Goal: Find specific page/section: Find specific page/section

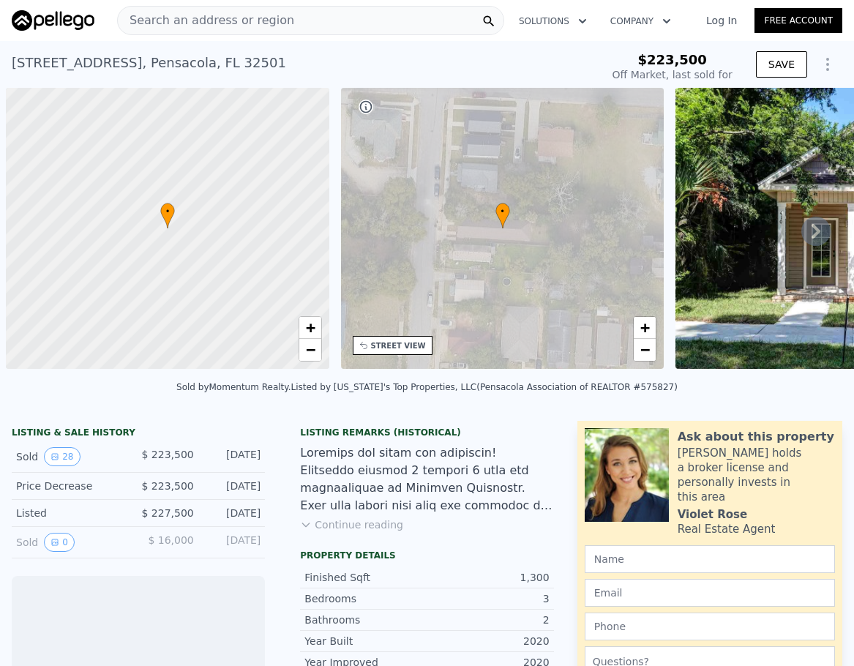
scroll to position [0, 6]
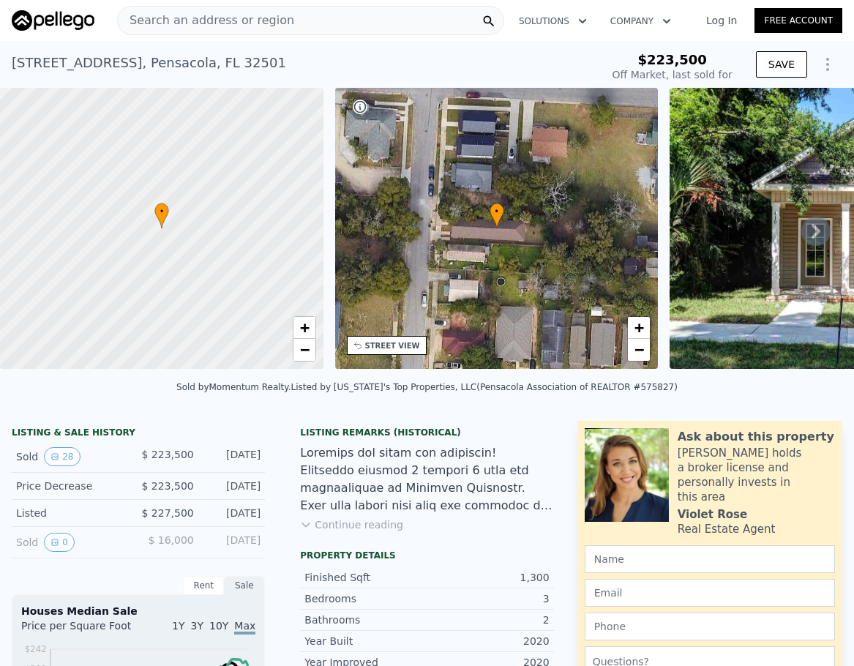
click at [801, 236] on icon at bounding box center [815, 231] width 29 height 29
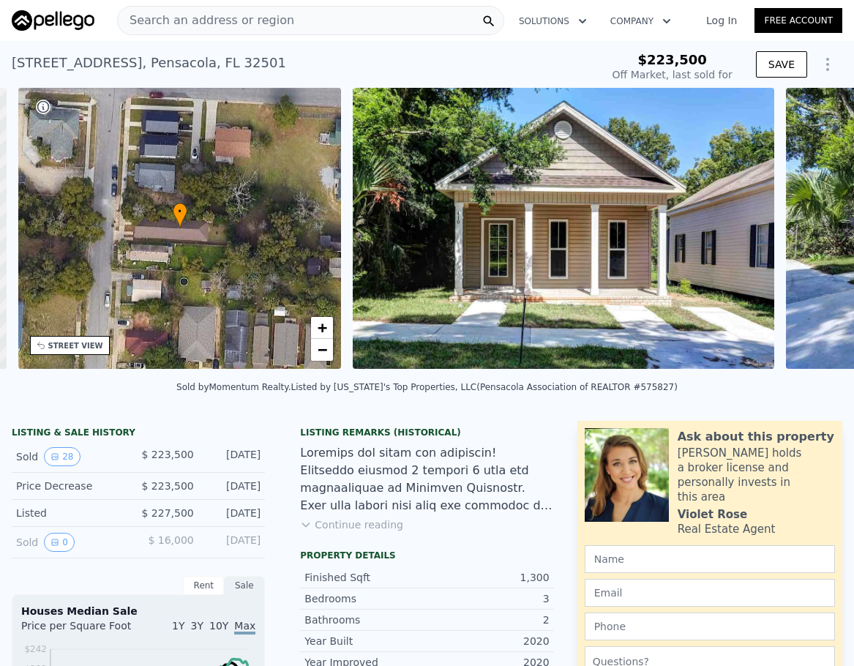
scroll to position [0, 341]
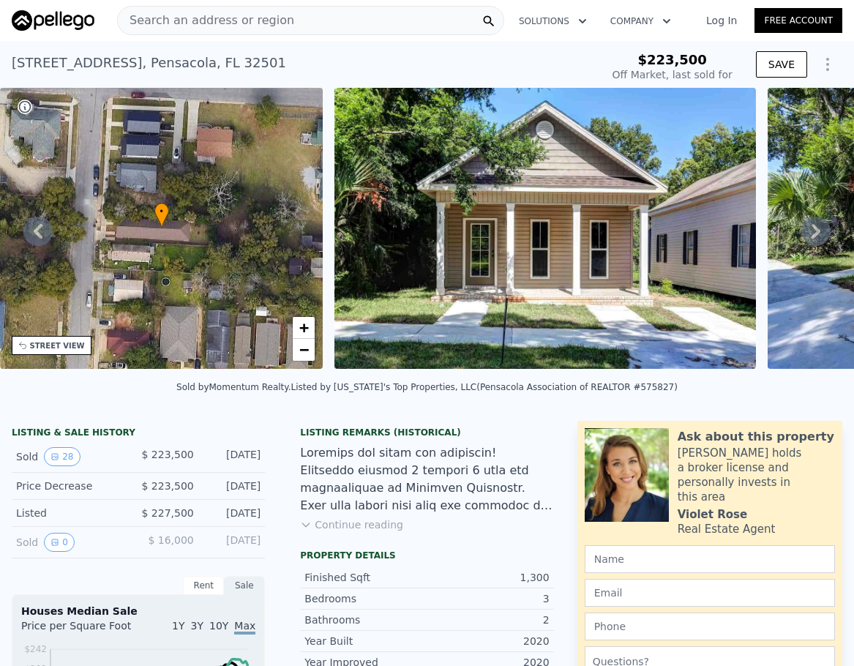
click at [48, 236] on icon at bounding box center [37, 231] width 29 height 29
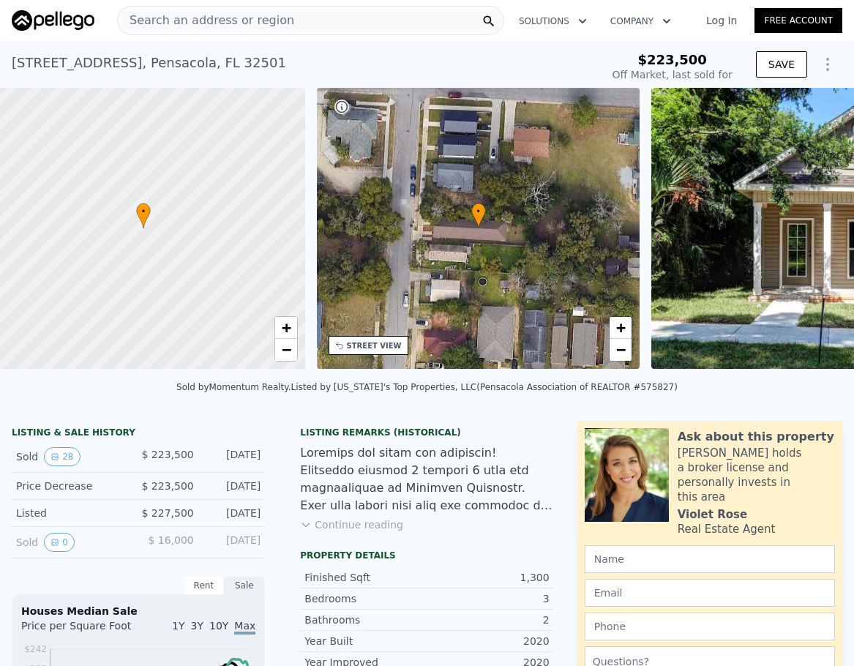
scroll to position [0, 6]
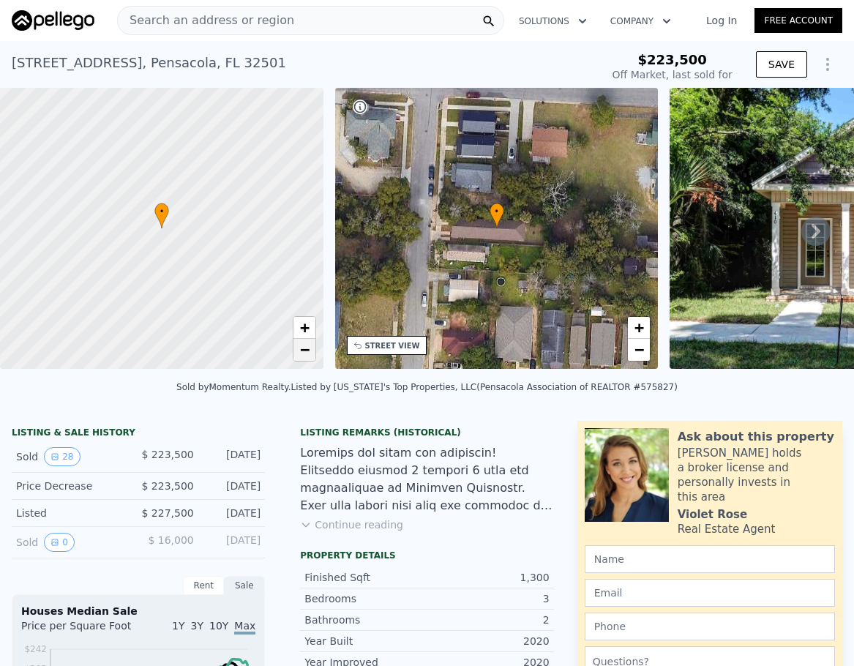
click at [300, 351] on span "−" at bounding box center [304, 349] width 10 height 18
drag, startPoint x: 279, startPoint y: 274, endPoint x: 221, endPoint y: 270, distance: 57.9
click at [221, 270] on div at bounding box center [162, 228] width 388 height 337
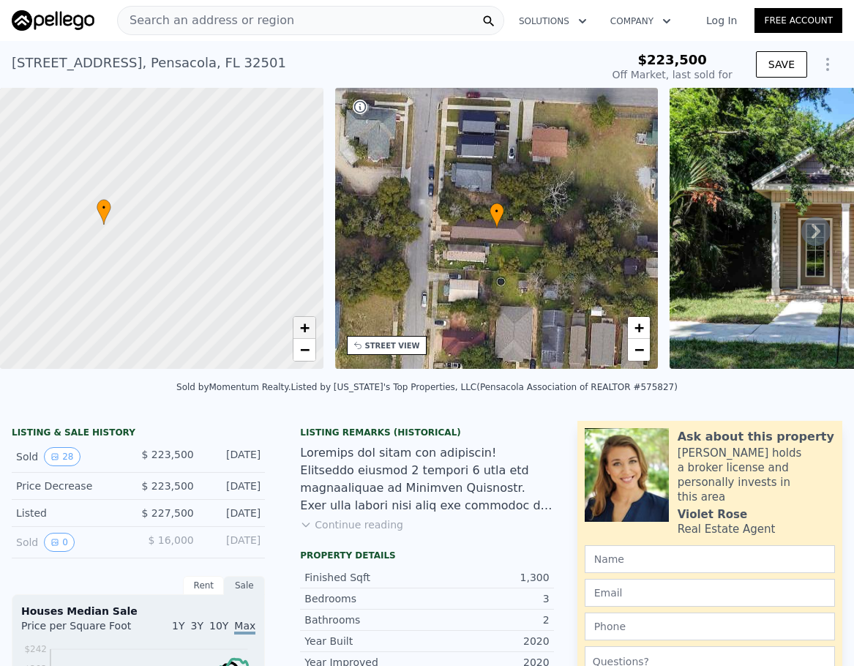
click at [304, 326] on span "+" at bounding box center [304, 327] width 10 height 18
drag, startPoint x: 285, startPoint y: 270, endPoint x: 61, endPoint y: 277, distance: 224.0
click at [61, 277] on div at bounding box center [162, 228] width 388 height 337
drag, startPoint x: 236, startPoint y: 294, endPoint x: 149, endPoint y: 286, distance: 87.5
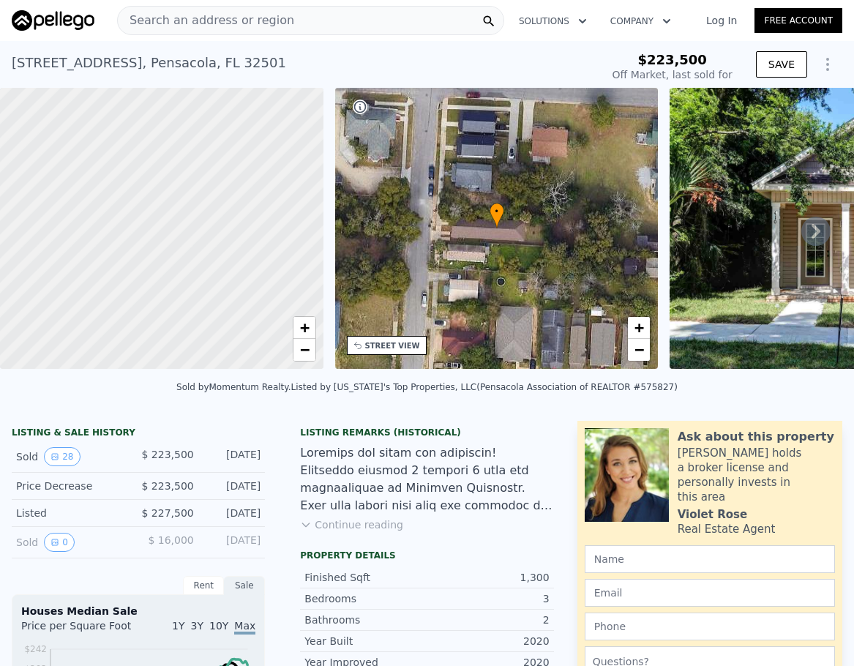
click at [149, 286] on div at bounding box center [162, 228] width 388 height 337
click at [202, 292] on div at bounding box center [162, 228] width 388 height 337
click at [201, 292] on div at bounding box center [162, 228] width 388 height 337
drag, startPoint x: 138, startPoint y: 282, endPoint x: 276, endPoint y: 287, distance: 138.4
click at [276, 287] on div at bounding box center [176, 226] width 388 height 337
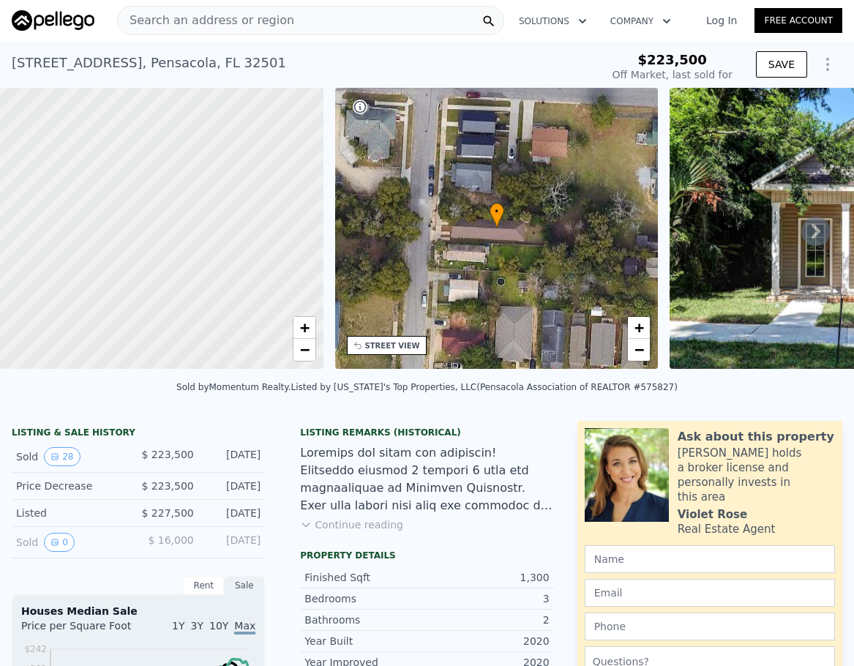
drag, startPoint x: 91, startPoint y: 277, endPoint x: 268, endPoint y: 307, distance: 178.8
click at [264, 307] on div at bounding box center [176, 234] width 388 height 337
drag, startPoint x: 106, startPoint y: 285, endPoint x: 296, endPoint y: 296, distance: 189.9
click at [294, 296] on div at bounding box center [168, 229] width 388 height 337
drag, startPoint x: 134, startPoint y: 296, endPoint x: 261, endPoint y: 285, distance: 127.1
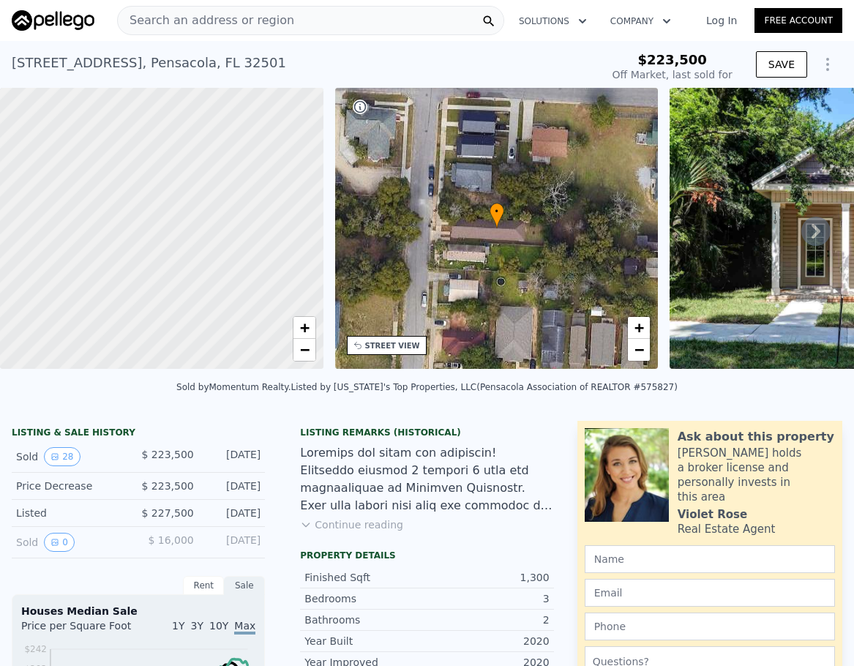
click at [261, 285] on div at bounding box center [162, 228] width 388 height 337
drag, startPoint x: 118, startPoint y: 299, endPoint x: 308, endPoint y: 273, distance: 192.1
click at [308, 273] on div at bounding box center [166, 228] width 388 height 337
drag, startPoint x: 99, startPoint y: 305, endPoint x: 307, endPoint y: 272, distance: 211.2
click at [307, 272] on div at bounding box center [172, 230] width 388 height 337
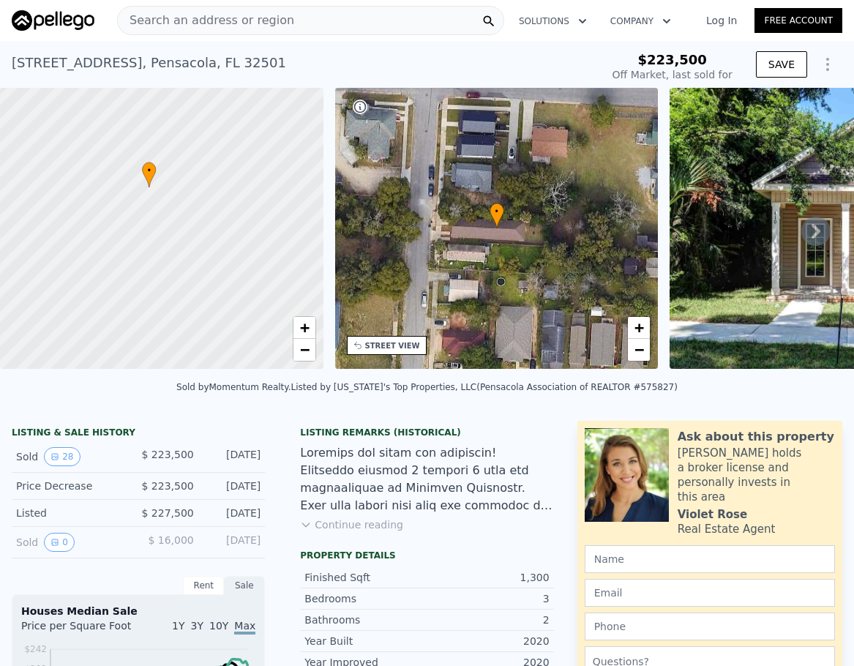
drag, startPoint x: 189, startPoint y: 261, endPoint x: 245, endPoint y: 348, distance: 103.7
click at [245, 348] on div at bounding box center [163, 232] width 388 height 337
drag, startPoint x: 168, startPoint y: 215, endPoint x: 209, endPoint y: 291, distance: 86.8
click at [209, 289] on div at bounding box center [162, 228] width 388 height 337
click at [211, 286] on div at bounding box center [162, 228] width 388 height 337
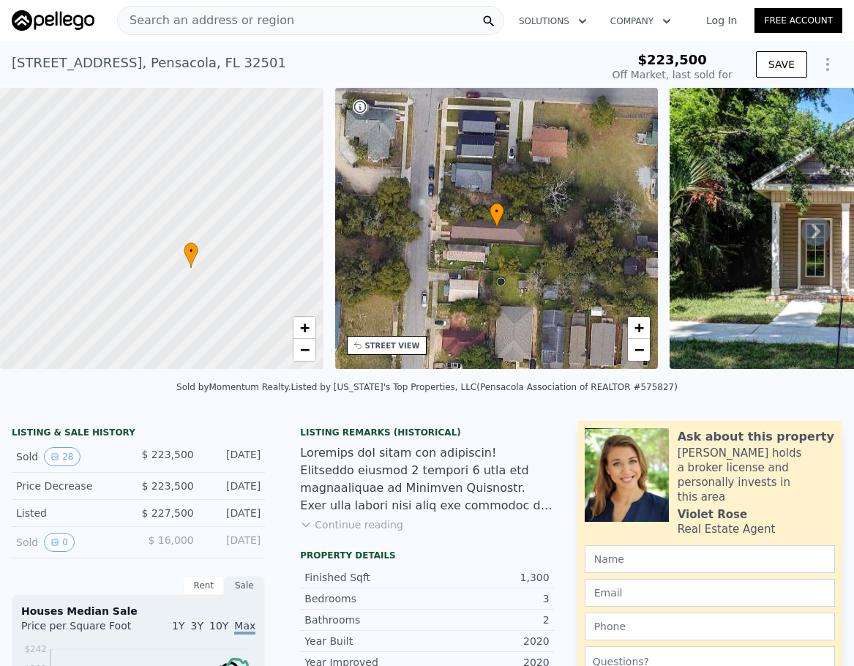
click at [211, 286] on div at bounding box center [162, 228] width 388 height 337
click at [130, 270] on div at bounding box center [162, 228] width 388 height 337
click at [189, 262] on div at bounding box center [162, 228] width 388 height 337
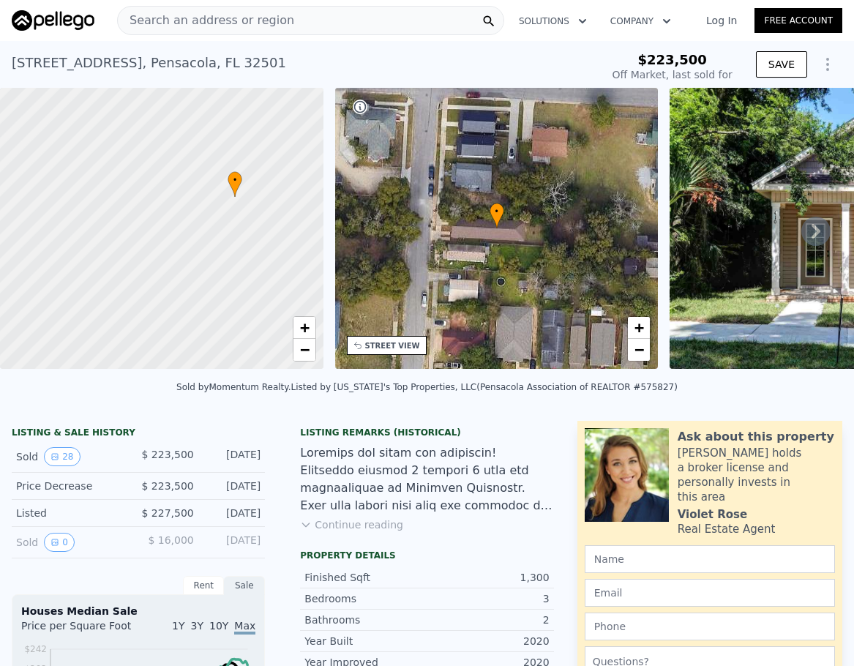
click at [223, 231] on div at bounding box center [162, 228] width 388 height 337
click at [159, 23] on span "Search an address or region" at bounding box center [206, 21] width 176 height 18
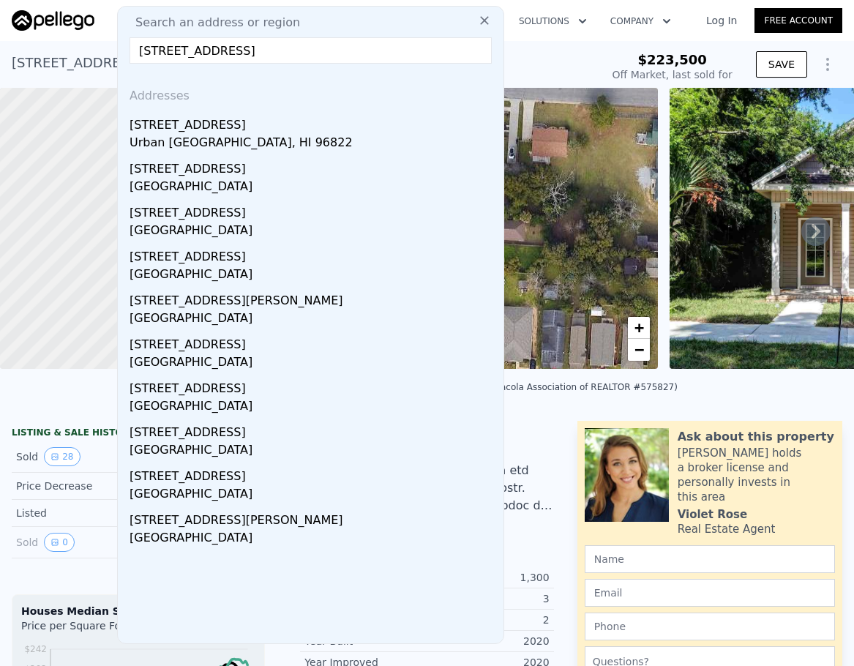
type input "[STREET_ADDRESS]"
click at [477, 21] on icon at bounding box center [484, 20] width 15 height 15
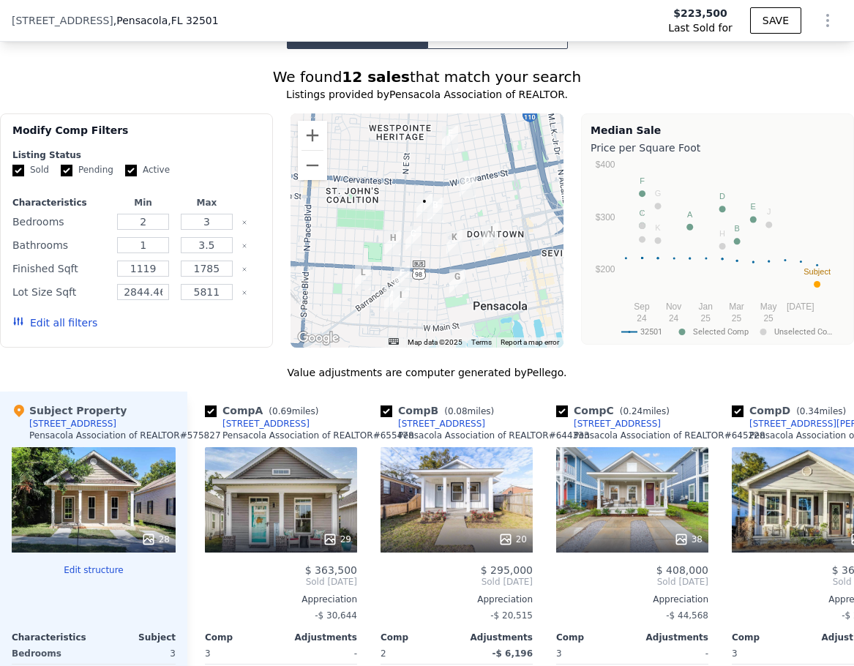
scroll to position [1385, 0]
click at [422, 236] on div at bounding box center [427, 231] width 273 height 234
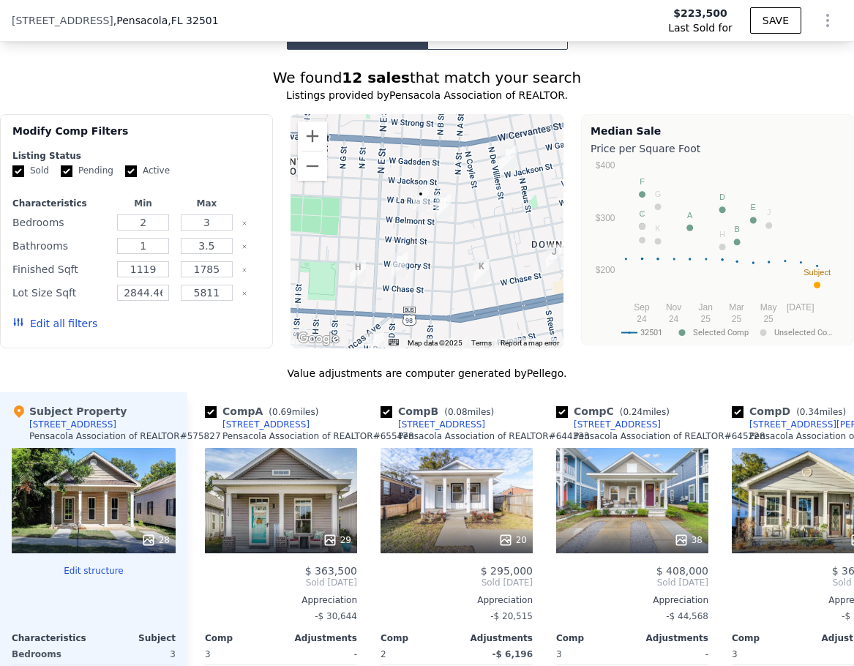
click at [422, 236] on div at bounding box center [427, 231] width 273 height 234
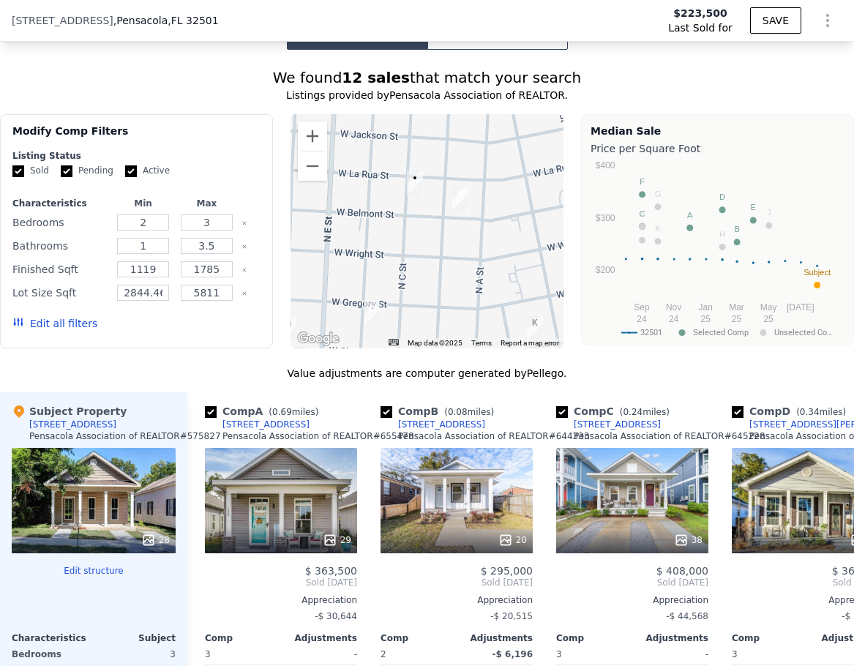
click at [364, 320] on img "150 N D St" at bounding box center [372, 314] width 16 height 25
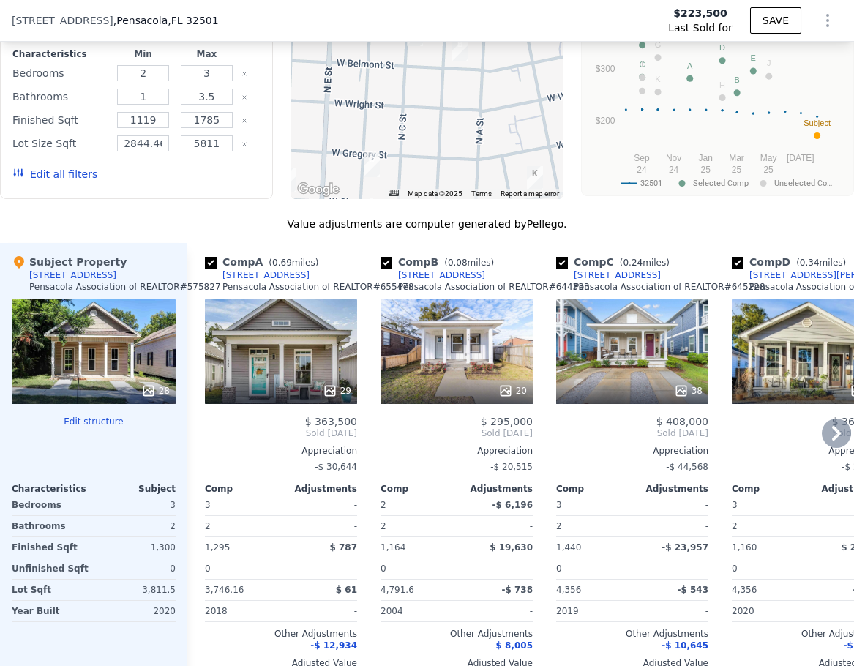
click at [613, 377] on div "38" at bounding box center [632, 351] width 152 height 105
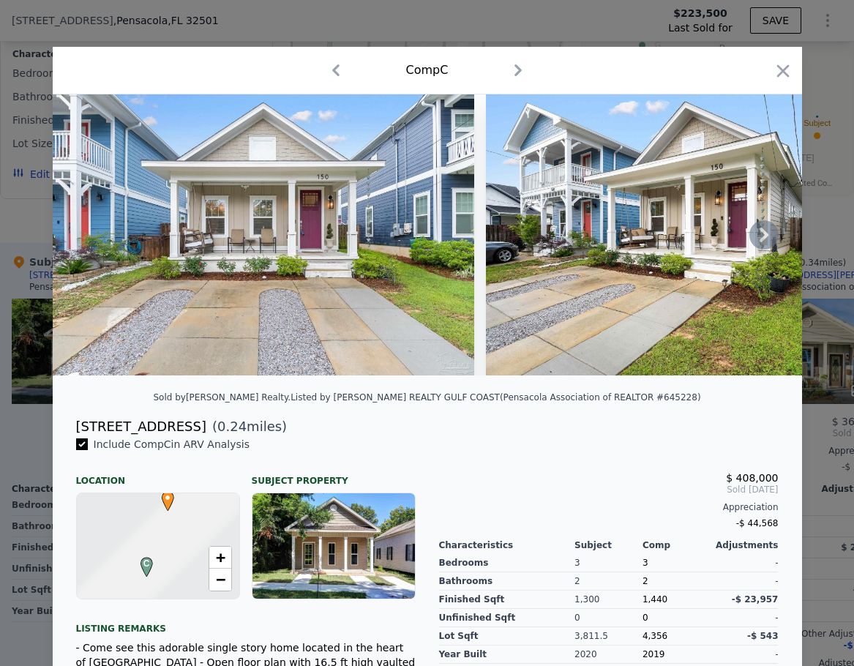
scroll to position [1531, 0]
click at [755, 241] on icon at bounding box center [763, 234] width 29 height 29
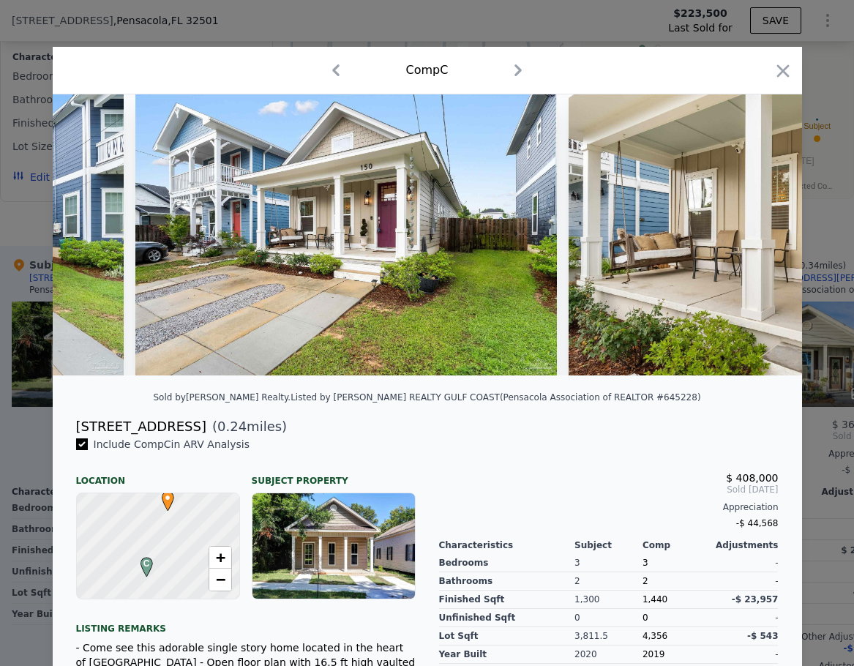
scroll to position [0, 351]
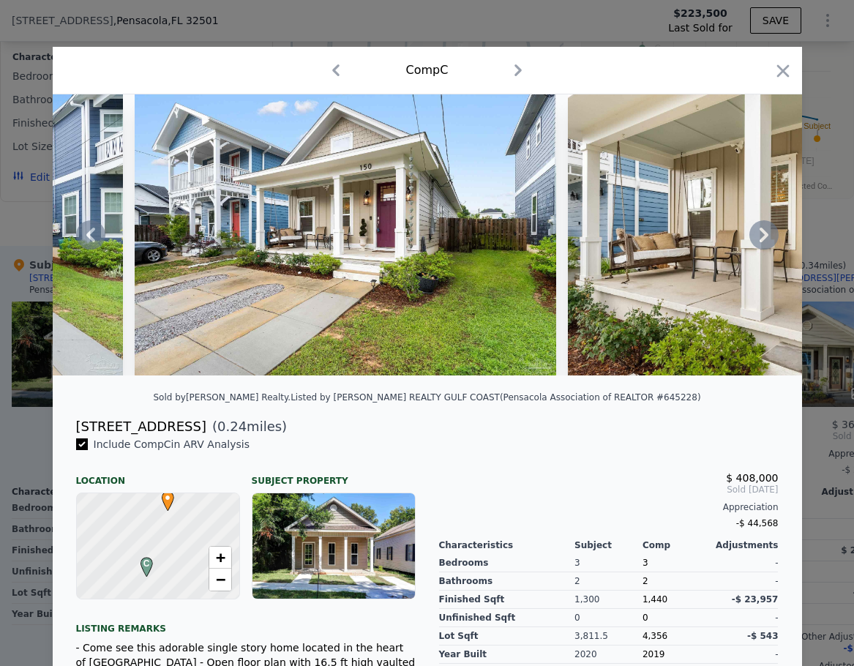
click at [755, 241] on icon at bounding box center [763, 234] width 29 height 29
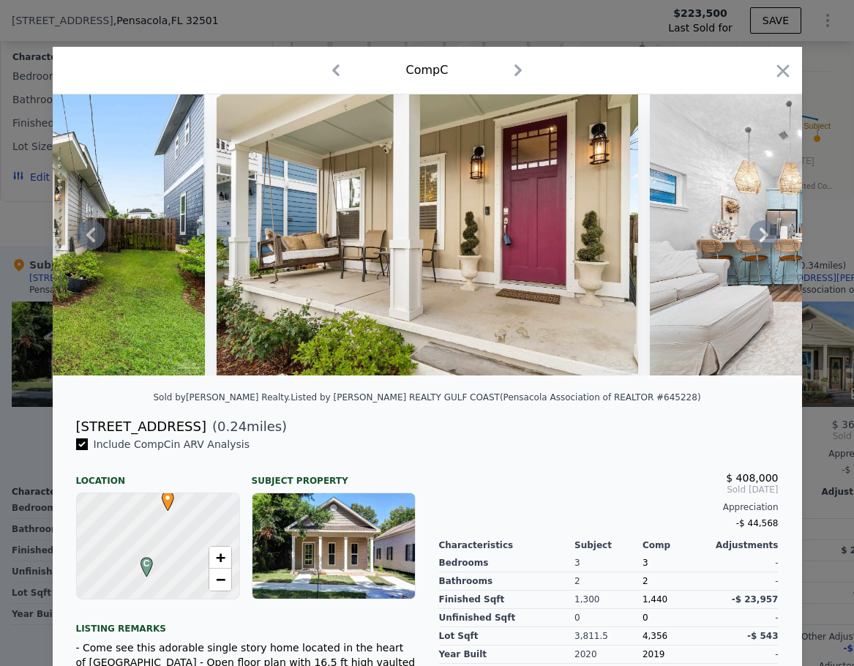
click at [755, 241] on icon at bounding box center [763, 234] width 29 height 29
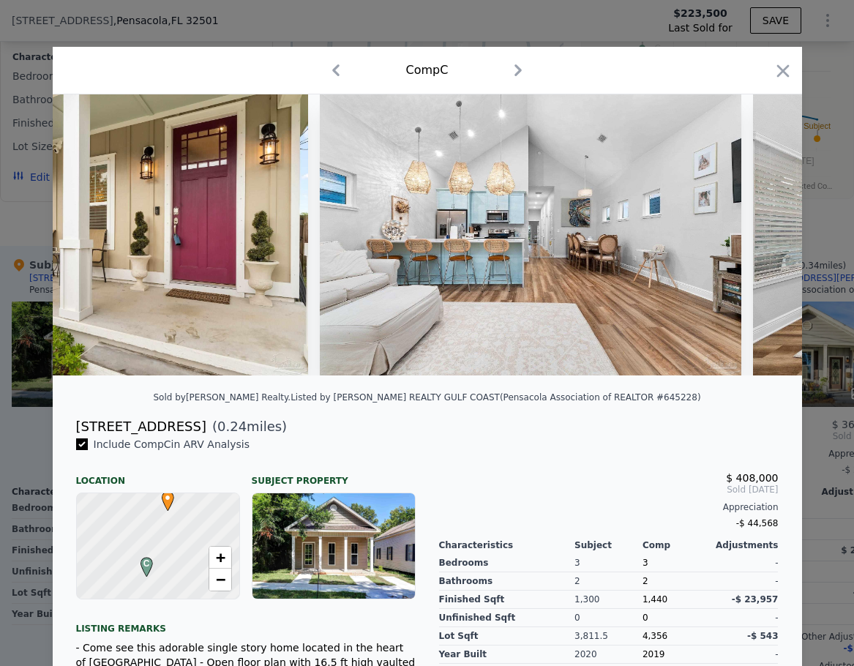
scroll to position [0, 1054]
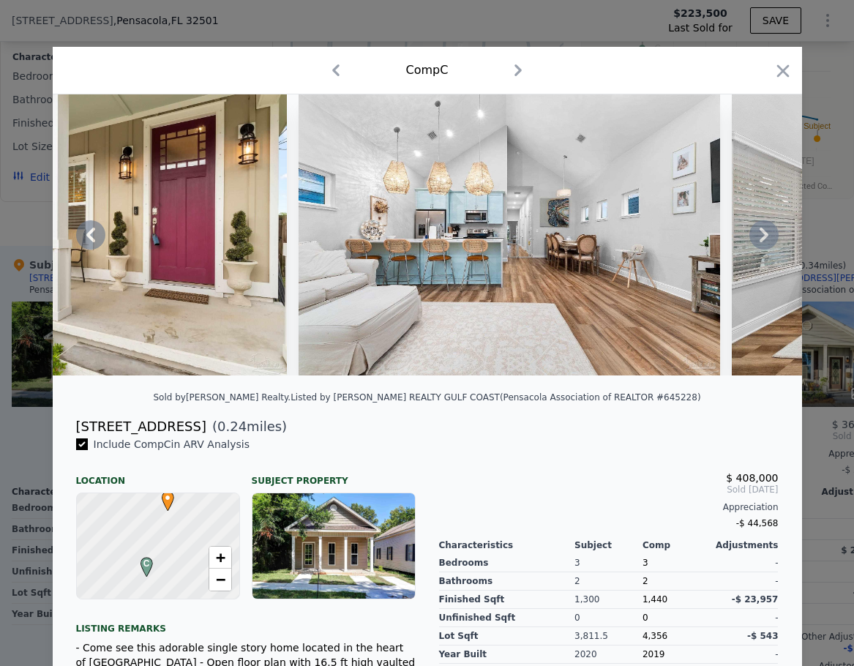
click at [755, 241] on icon at bounding box center [763, 234] width 29 height 29
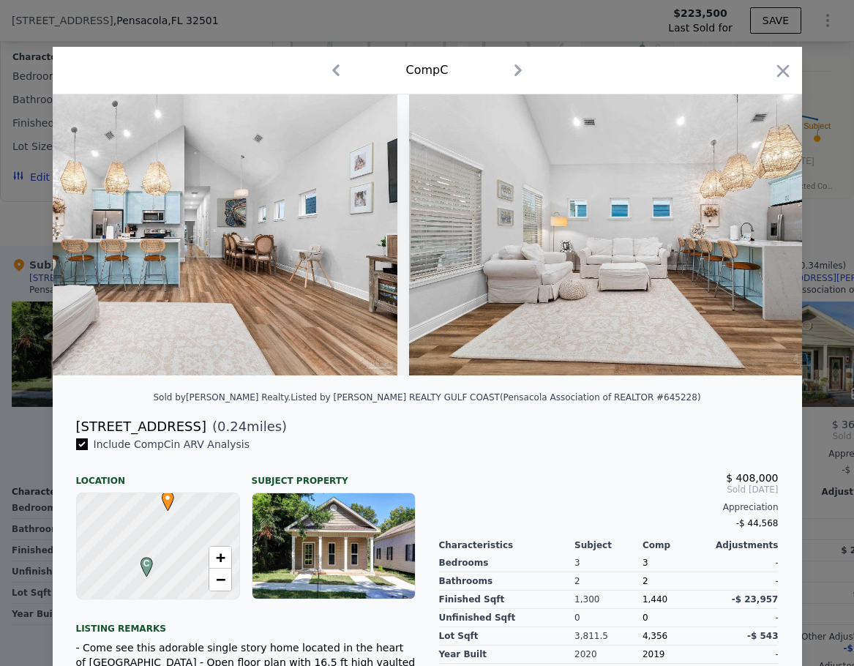
scroll to position [0, 1405]
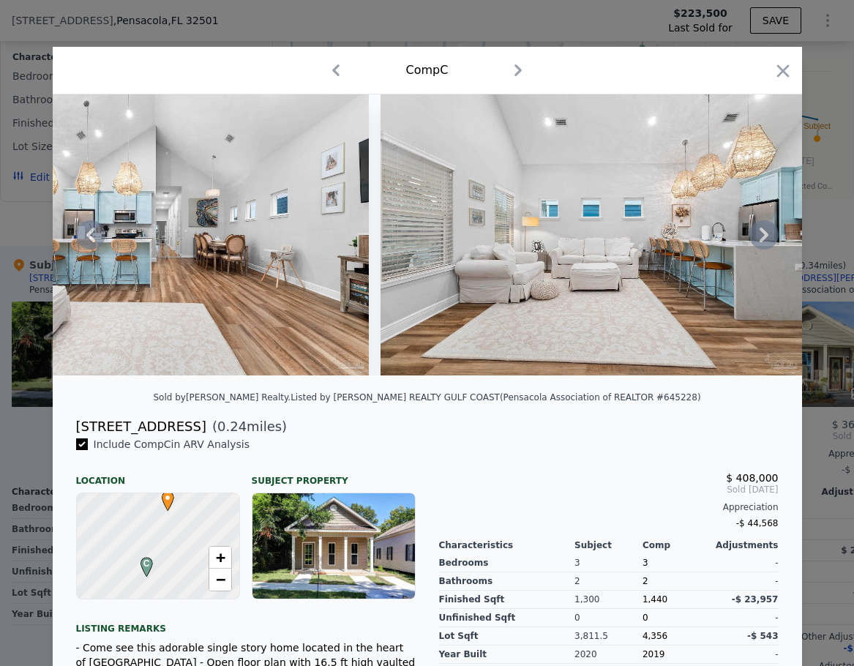
click at [755, 241] on icon at bounding box center [763, 234] width 29 height 29
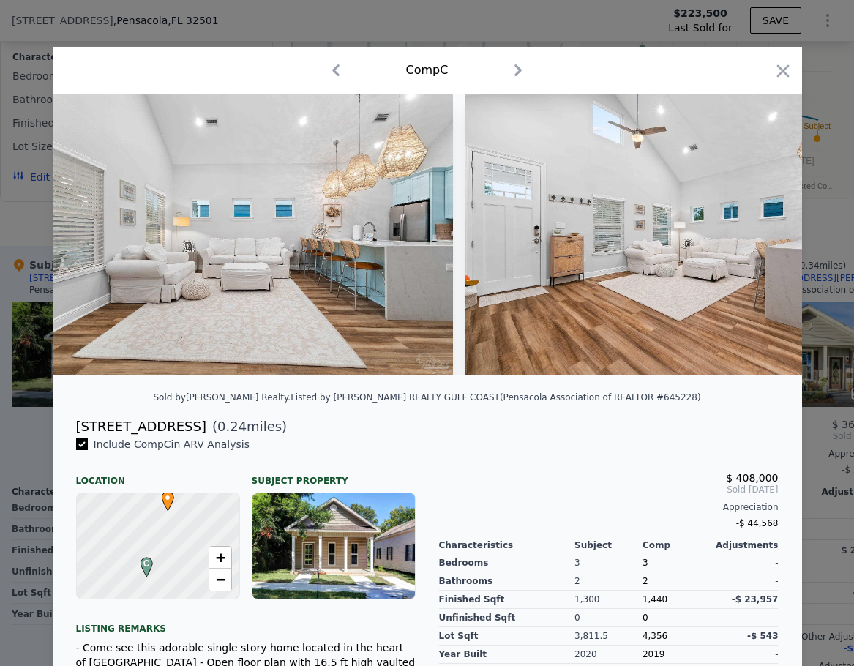
scroll to position [0, 1756]
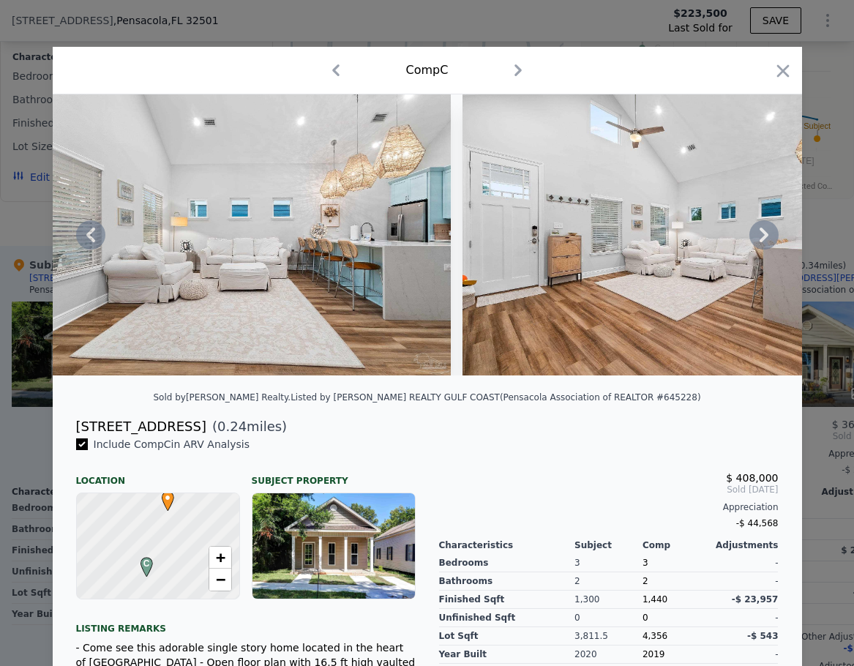
click at [755, 241] on icon at bounding box center [763, 234] width 29 height 29
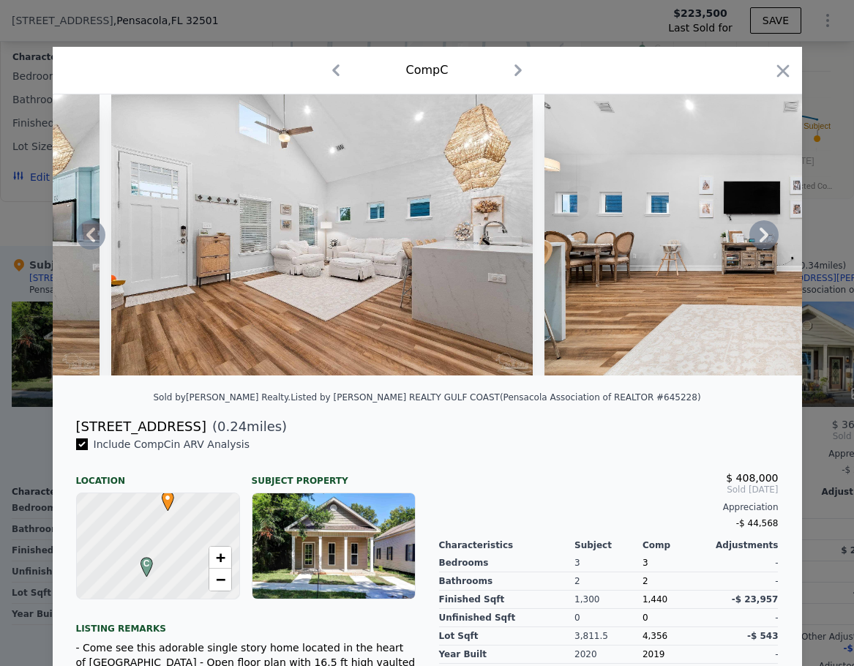
click at [755, 241] on icon at bounding box center [763, 234] width 29 height 29
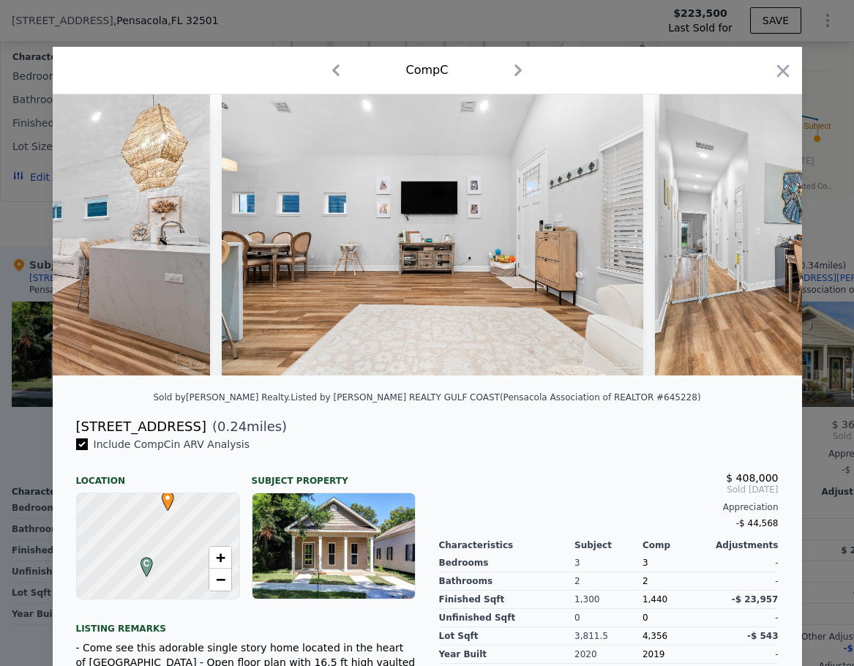
scroll to position [0, 2459]
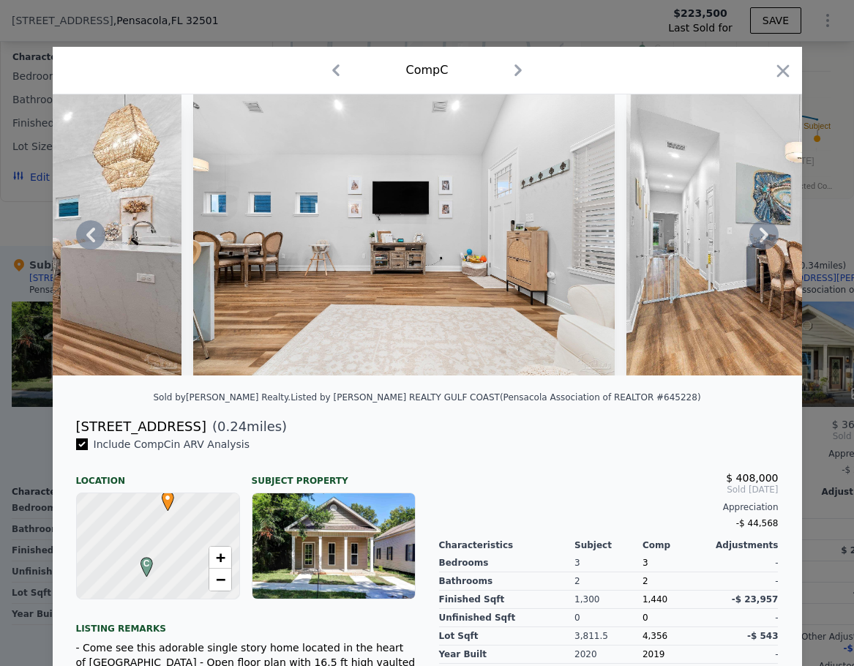
click at [755, 241] on icon at bounding box center [763, 234] width 29 height 29
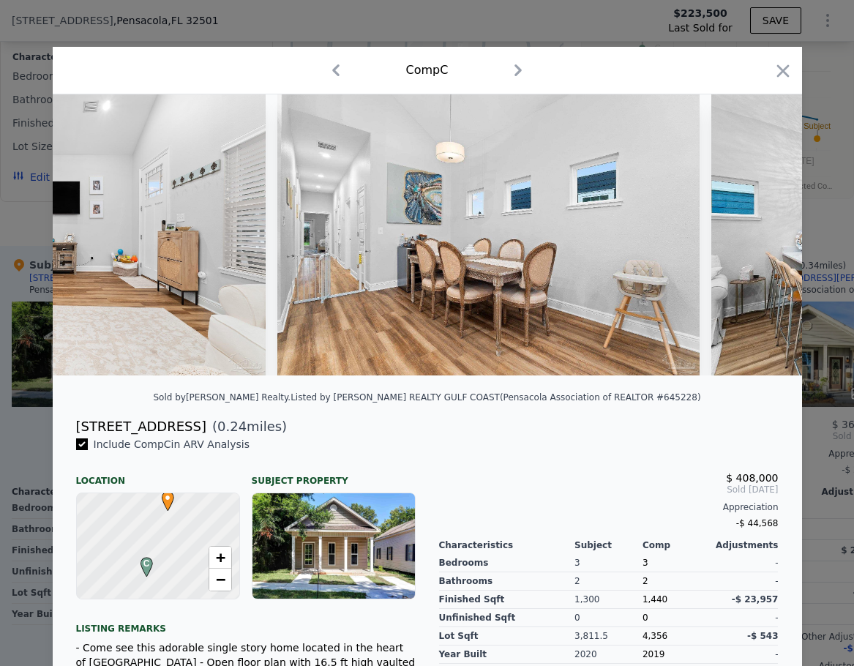
scroll to position [0, 2810]
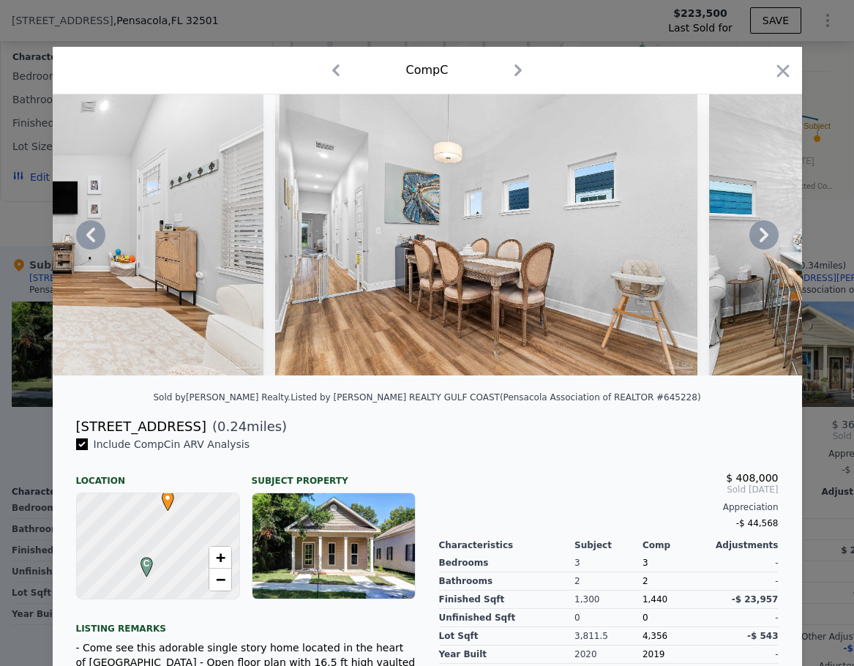
click at [755, 241] on icon at bounding box center [763, 234] width 29 height 29
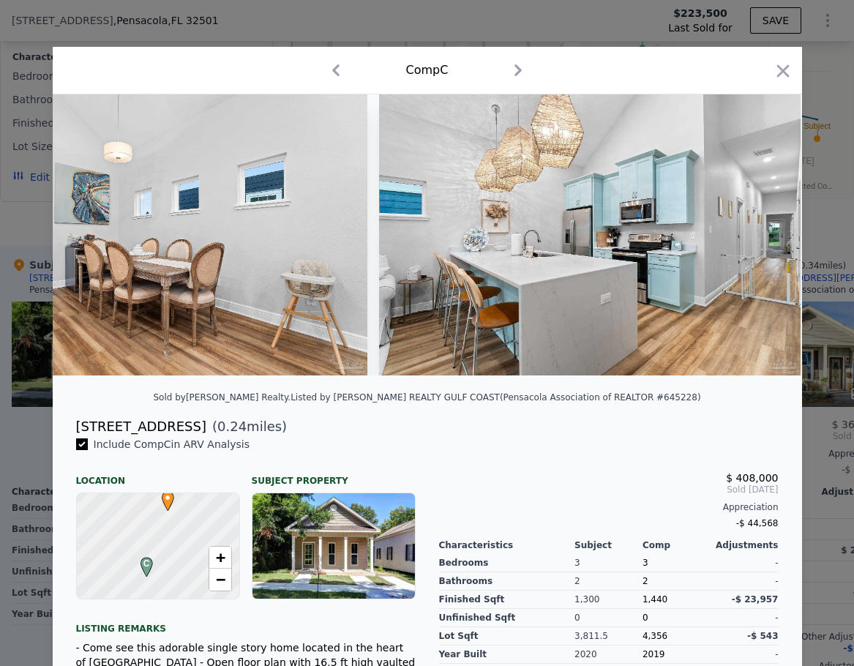
scroll to position [0, 3161]
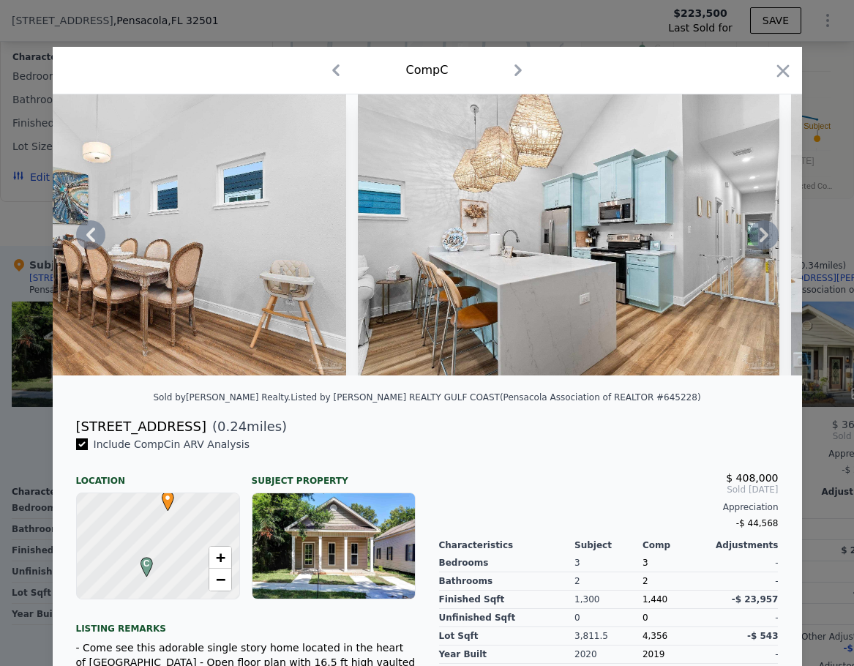
click at [755, 241] on icon at bounding box center [763, 234] width 29 height 29
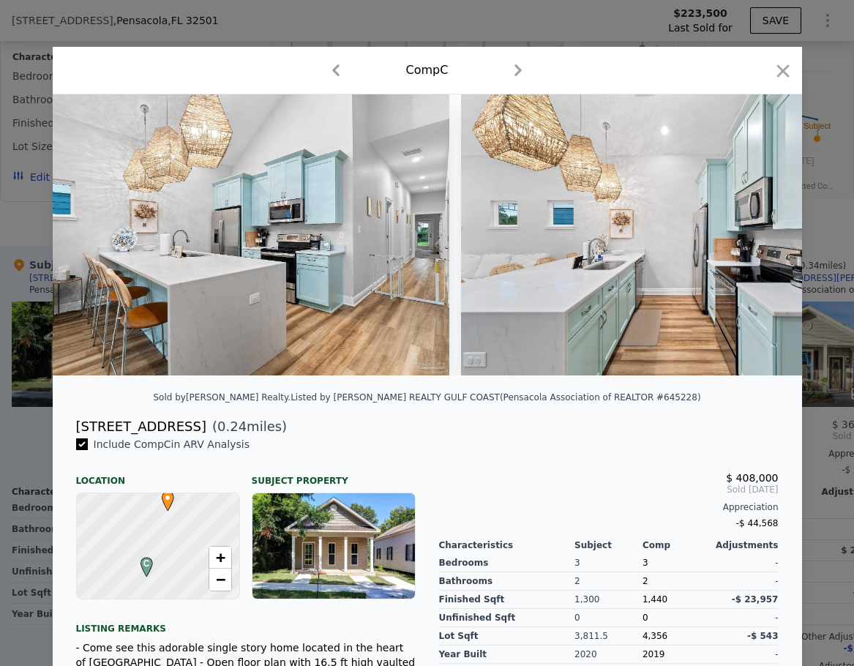
scroll to position [0, 3513]
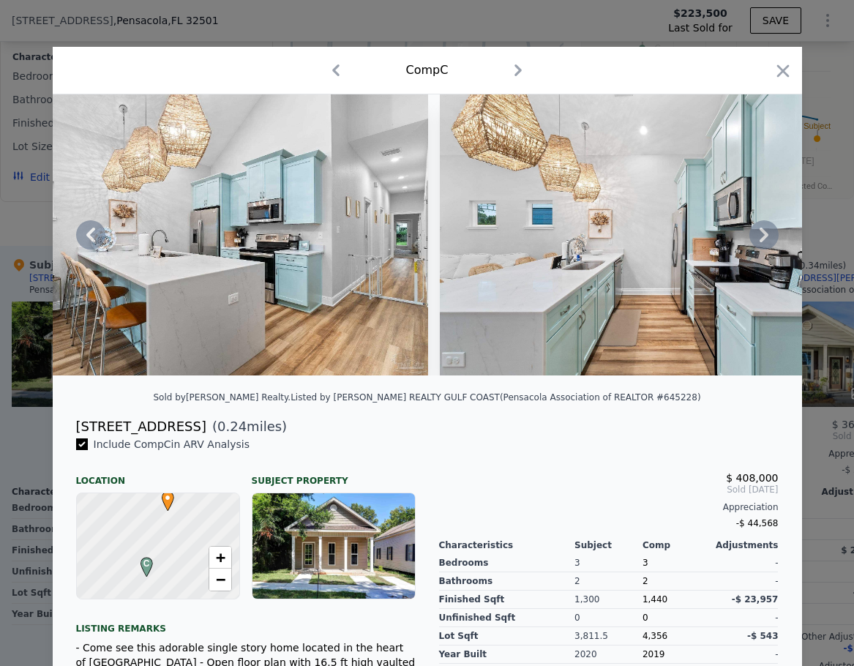
click at [755, 241] on icon at bounding box center [763, 234] width 29 height 29
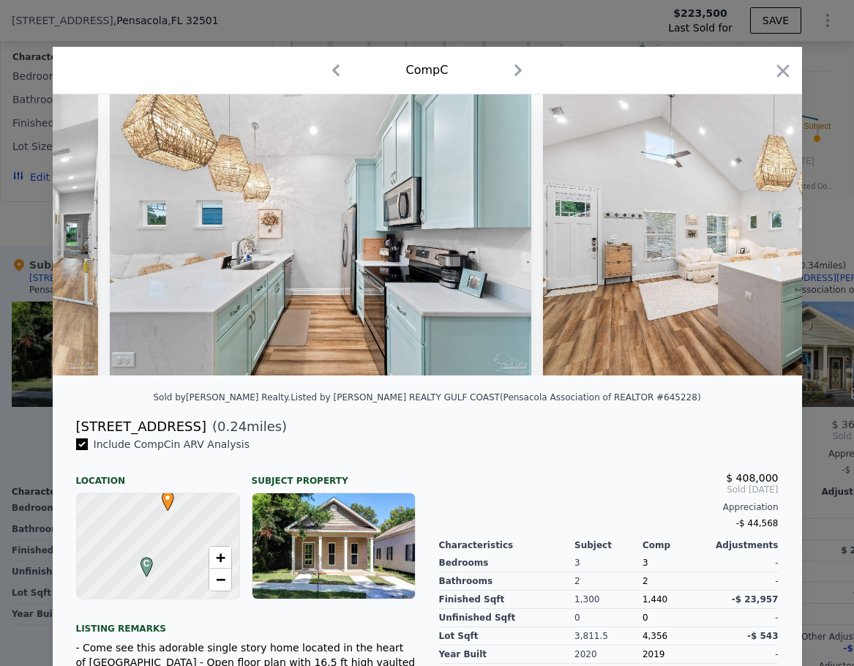
scroll to position [0, 3864]
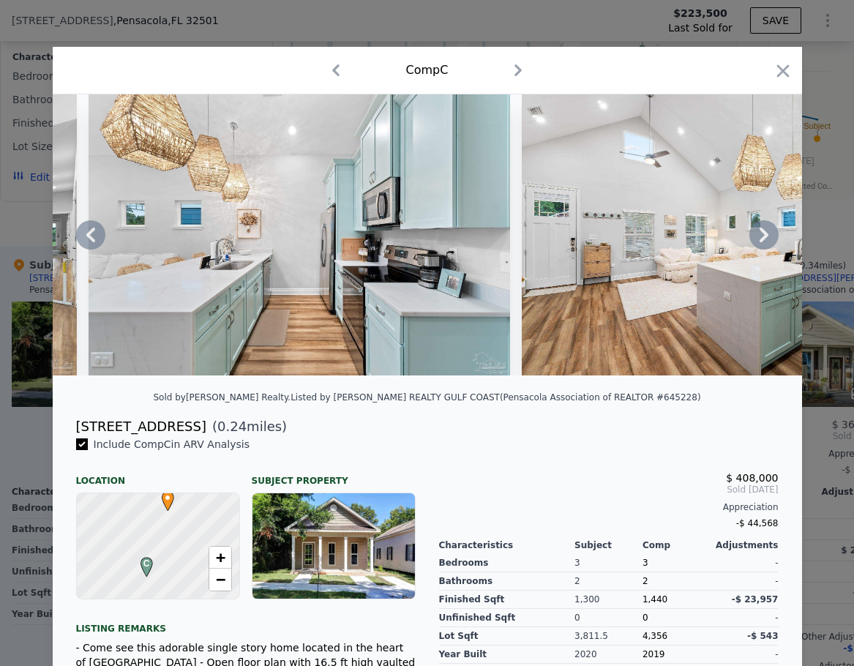
click at [755, 241] on icon at bounding box center [763, 234] width 29 height 29
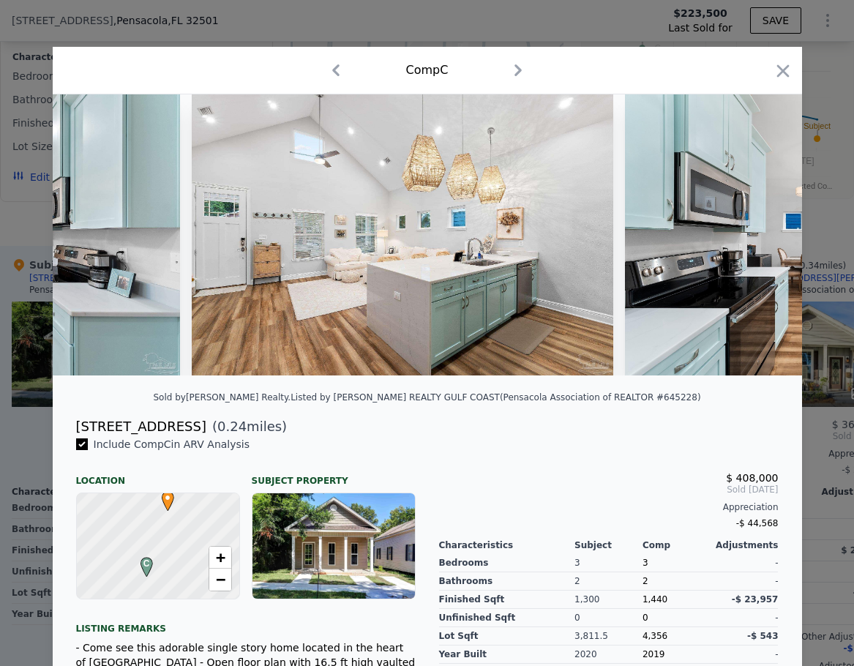
scroll to position [0, 4215]
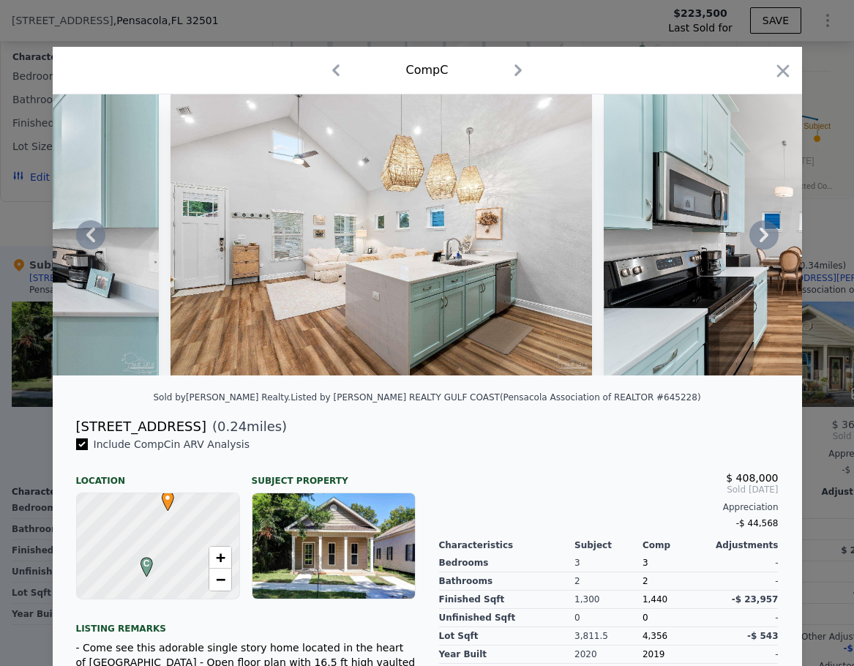
click at [755, 241] on icon at bounding box center [763, 234] width 29 height 29
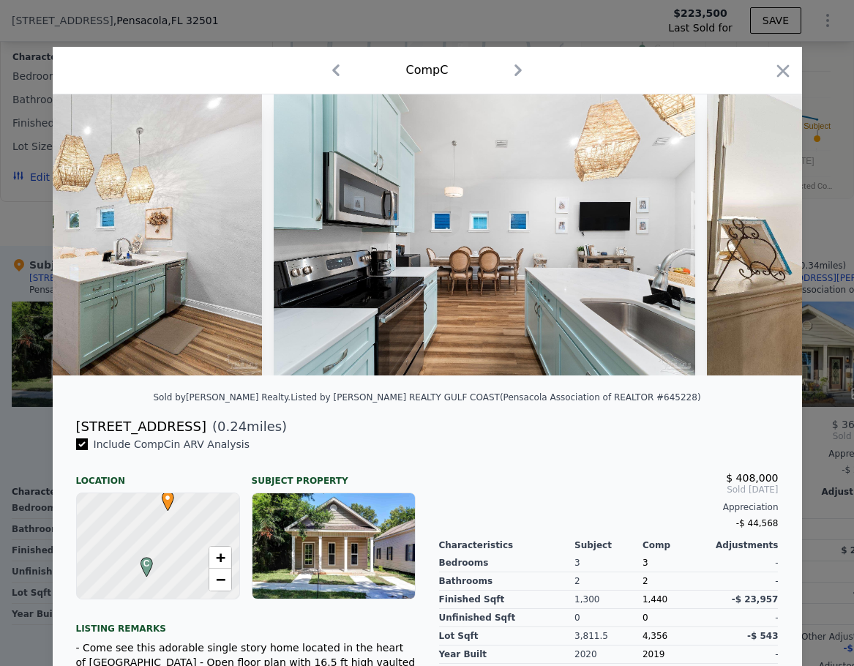
scroll to position [0, 4567]
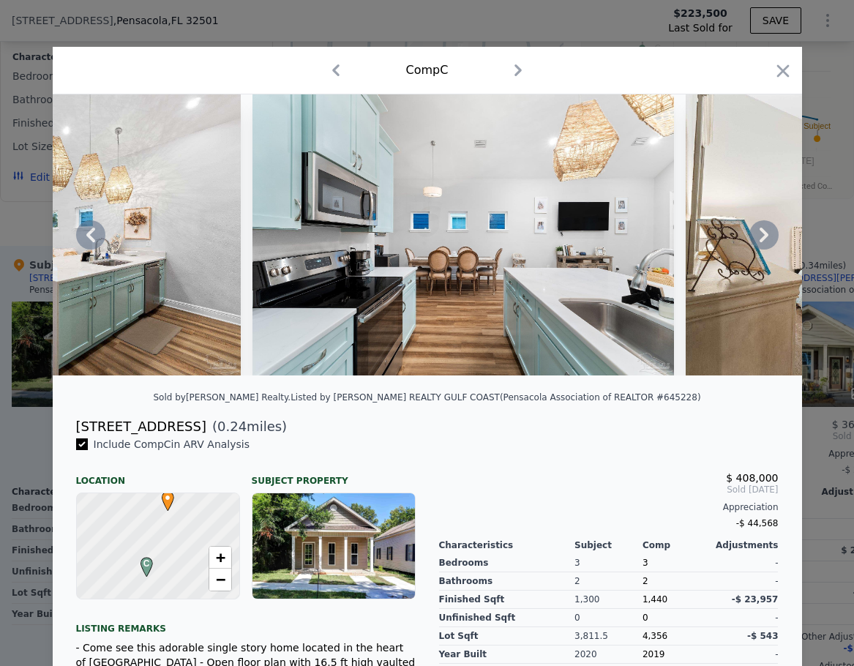
click at [755, 241] on icon at bounding box center [763, 234] width 29 height 29
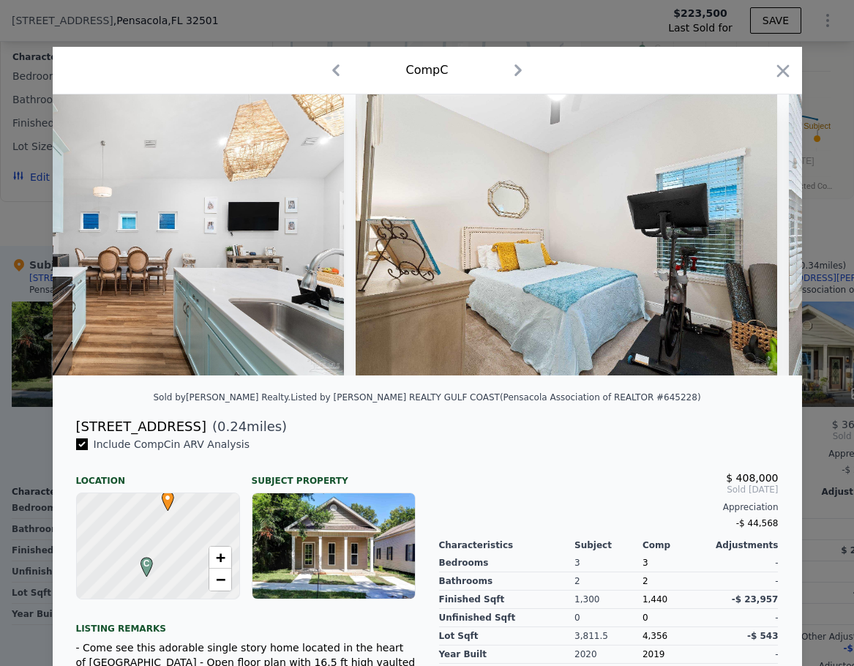
scroll to position [0, 4918]
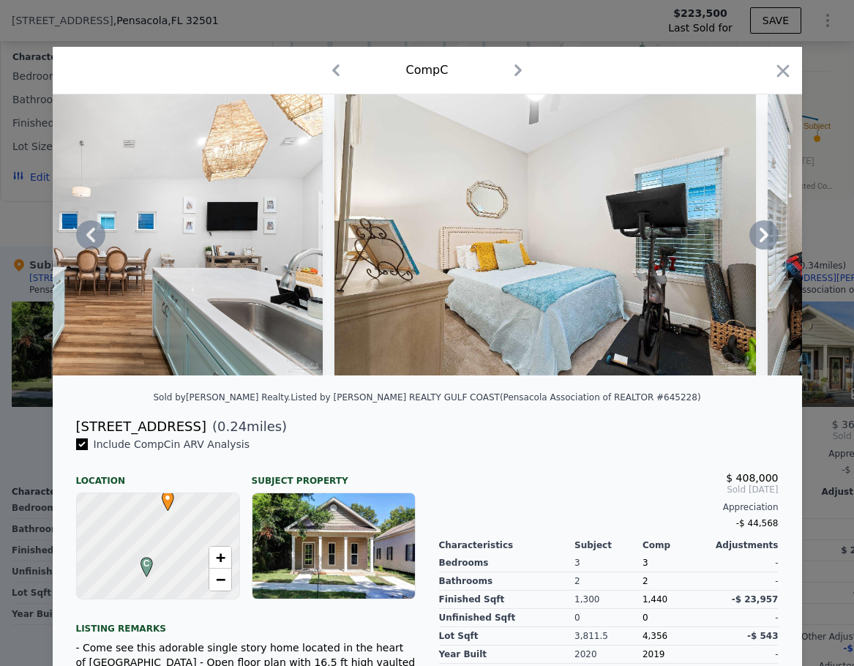
click at [755, 241] on icon at bounding box center [763, 234] width 29 height 29
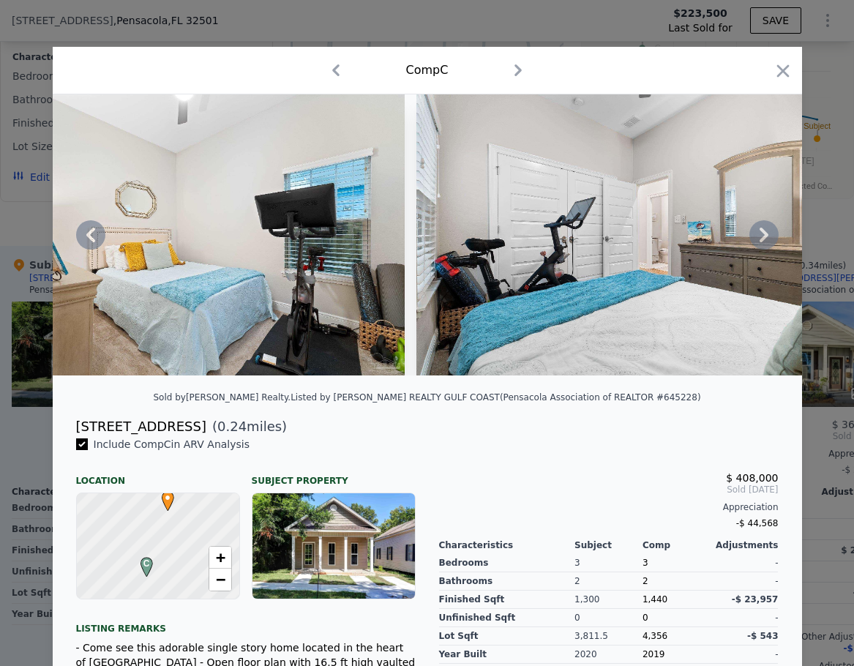
click at [755, 241] on icon at bounding box center [763, 234] width 29 height 29
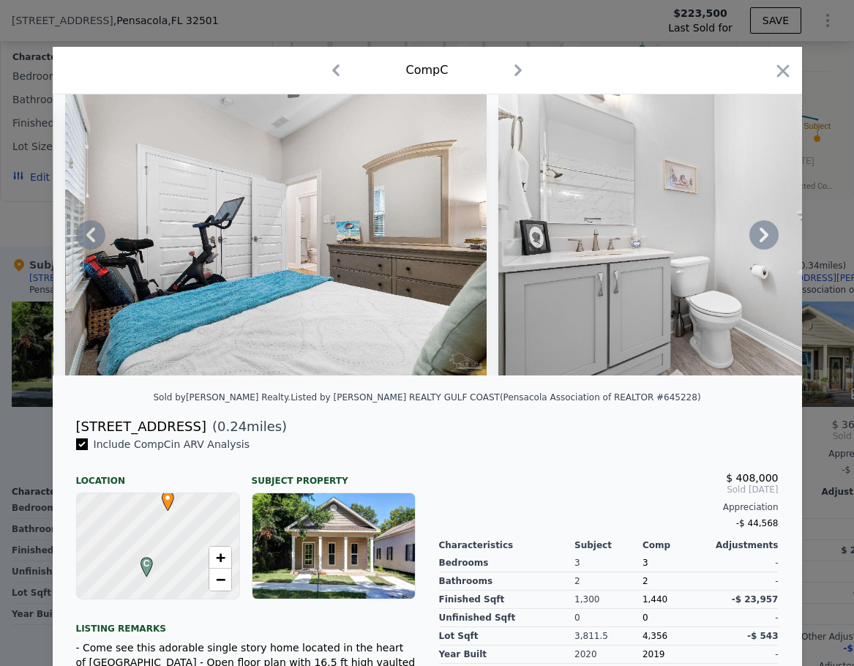
click at [755, 241] on icon at bounding box center [763, 234] width 29 height 29
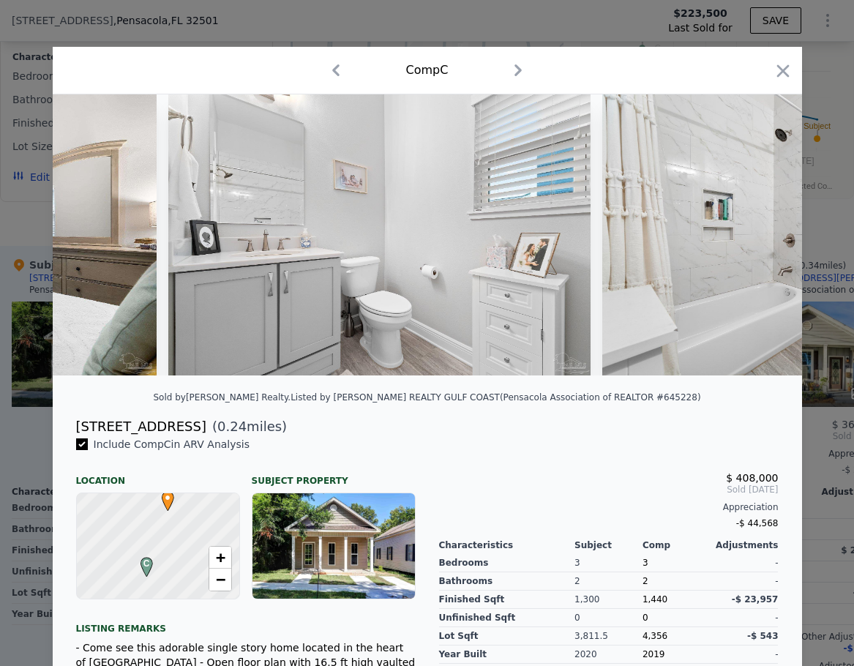
scroll to position [0, 5972]
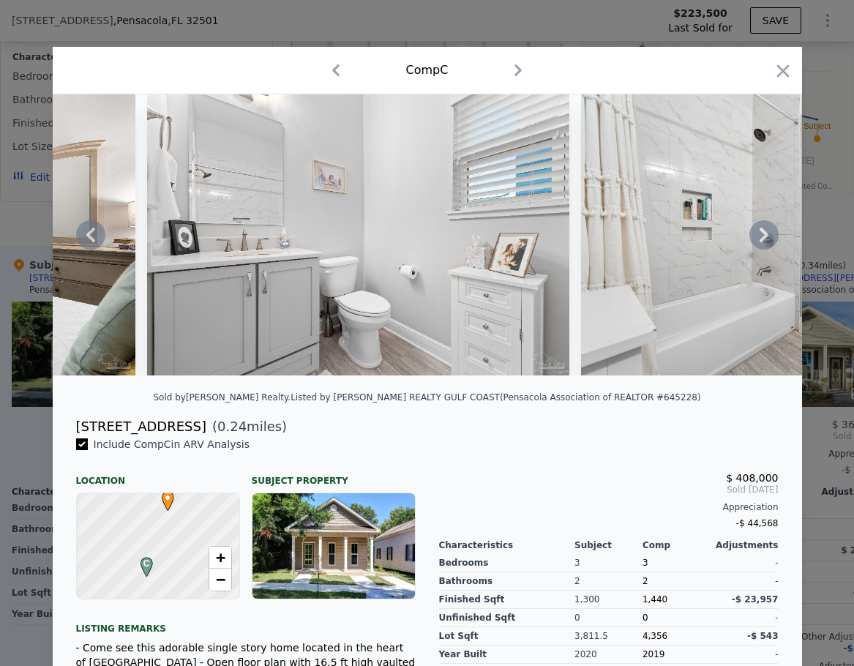
click at [756, 241] on icon at bounding box center [763, 234] width 29 height 29
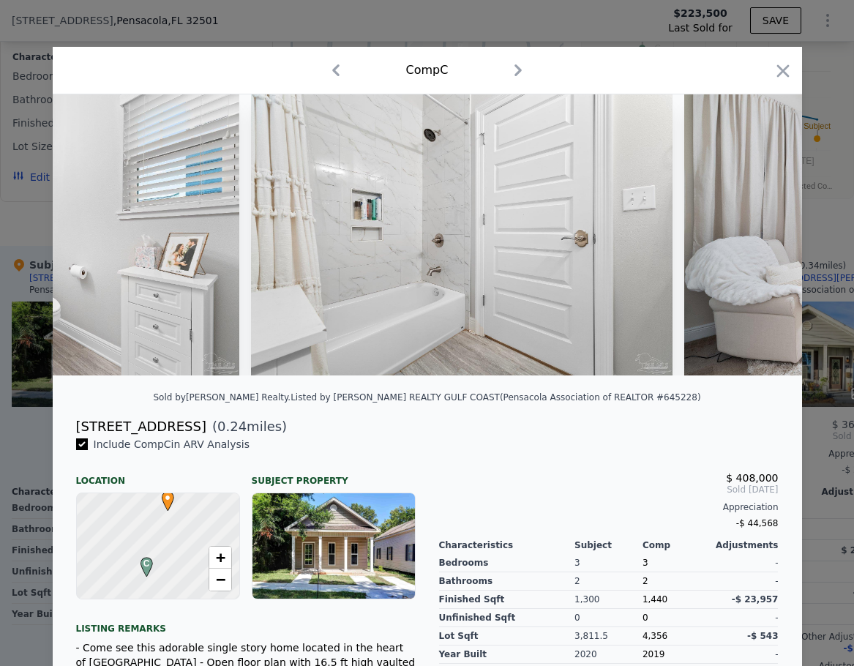
scroll to position [0, 6323]
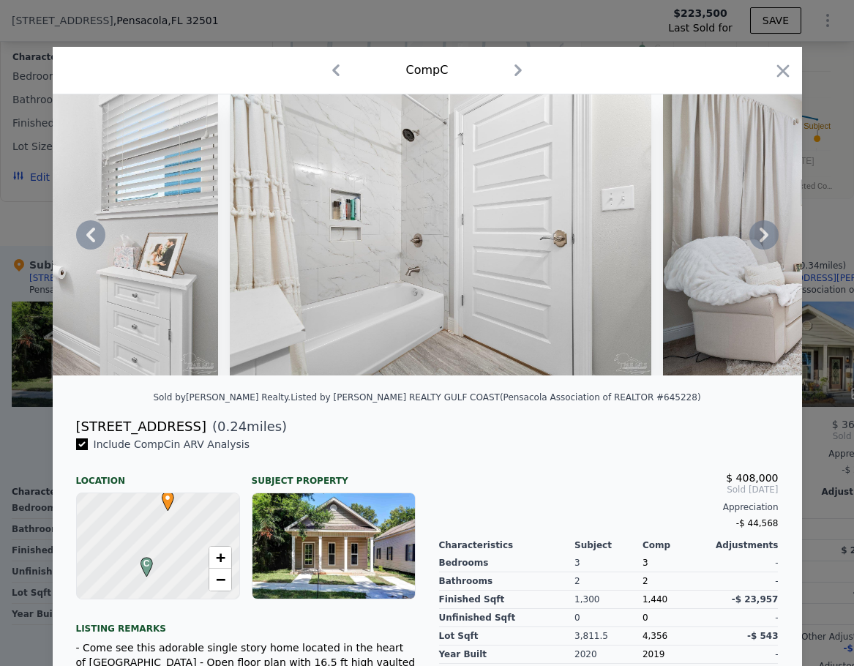
click at [756, 241] on icon at bounding box center [763, 234] width 29 height 29
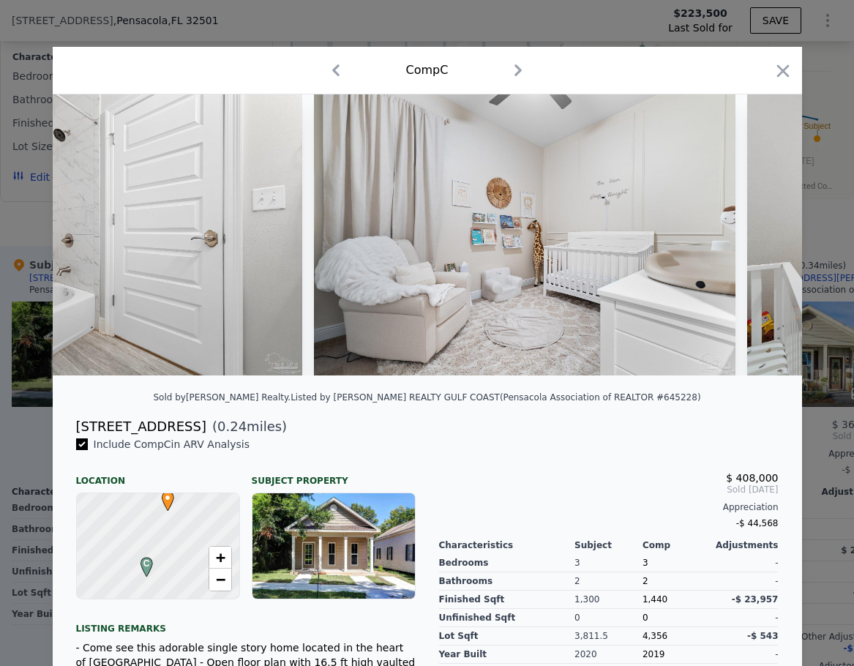
scroll to position [0, 6674]
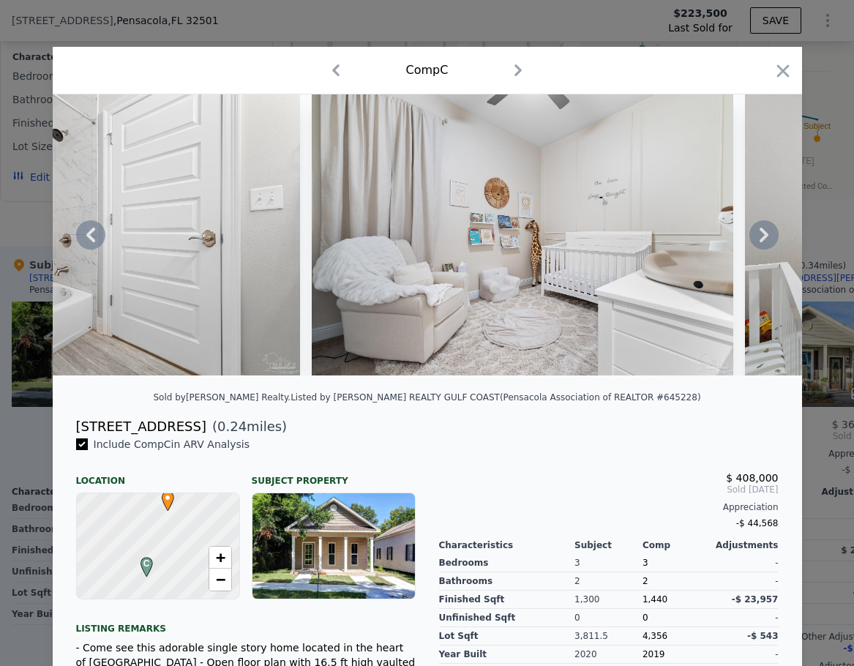
click at [756, 241] on icon at bounding box center [763, 234] width 29 height 29
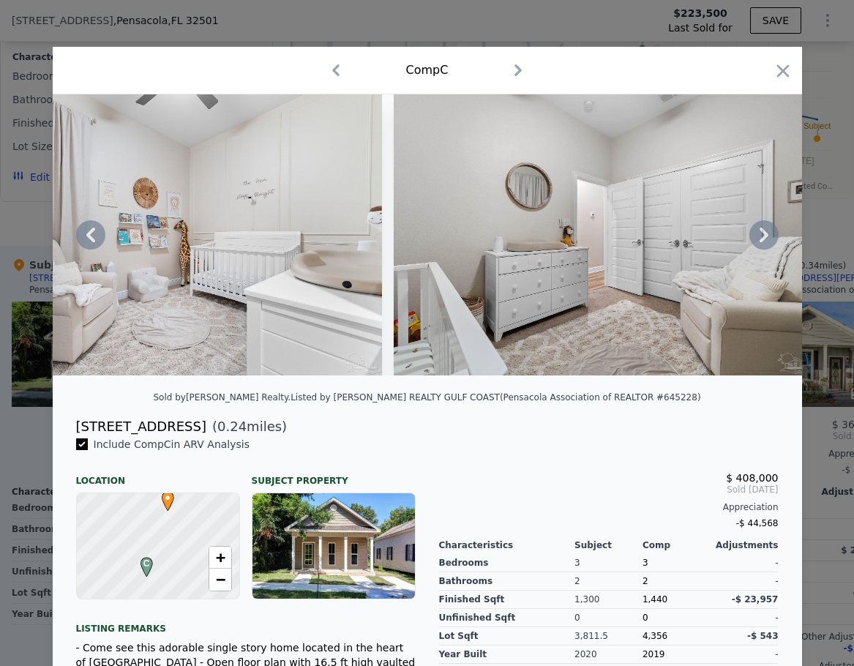
click at [756, 241] on icon at bounding box center [763, 234] width 29 height 29
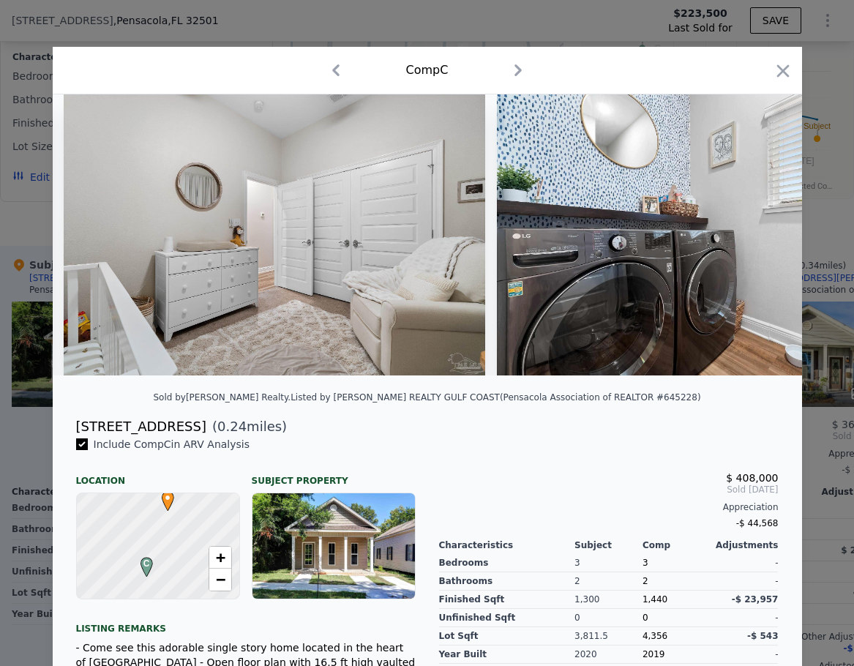
scroll to position [0, 7377]
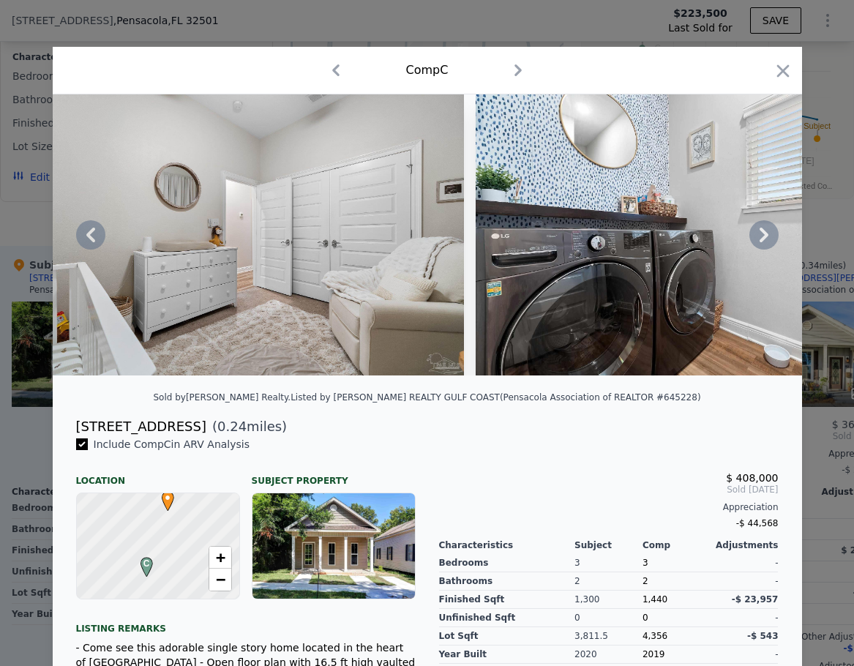
click at [756, 241] on icon at bounding box center [763, 234] width 29 height 29
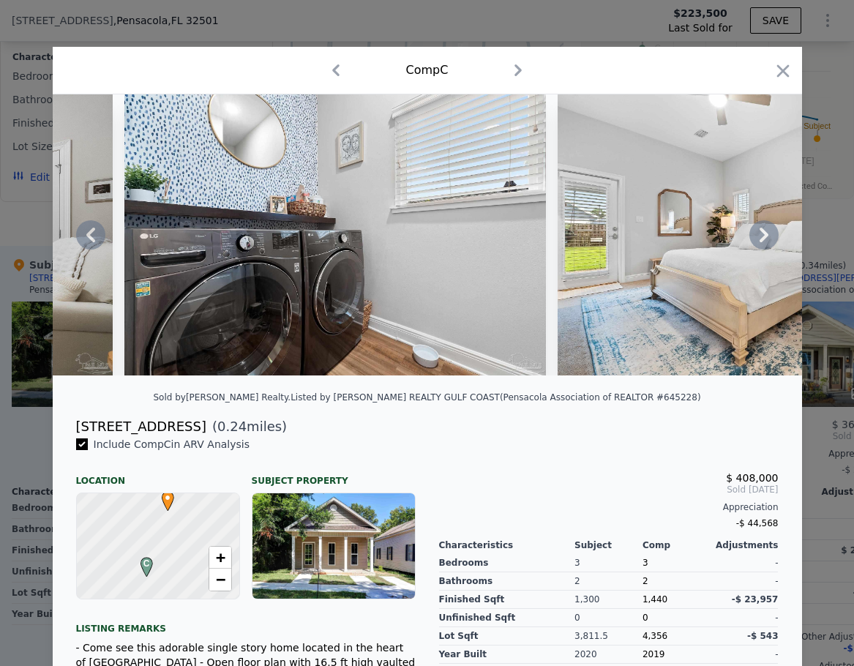
click at [756, 241] on icon at bounding box center [763, 234] width 29 height 29
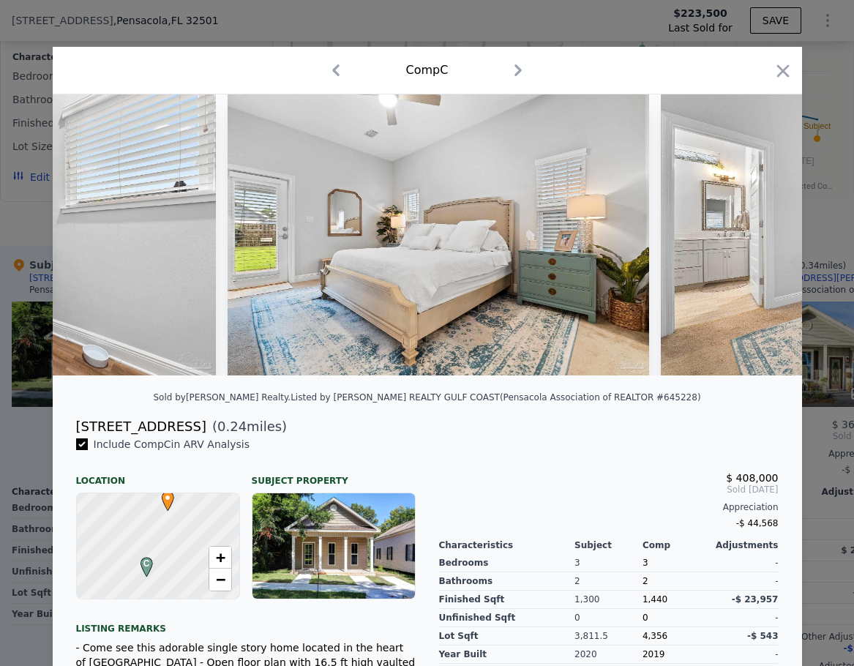
scroll to position [0, 8079]
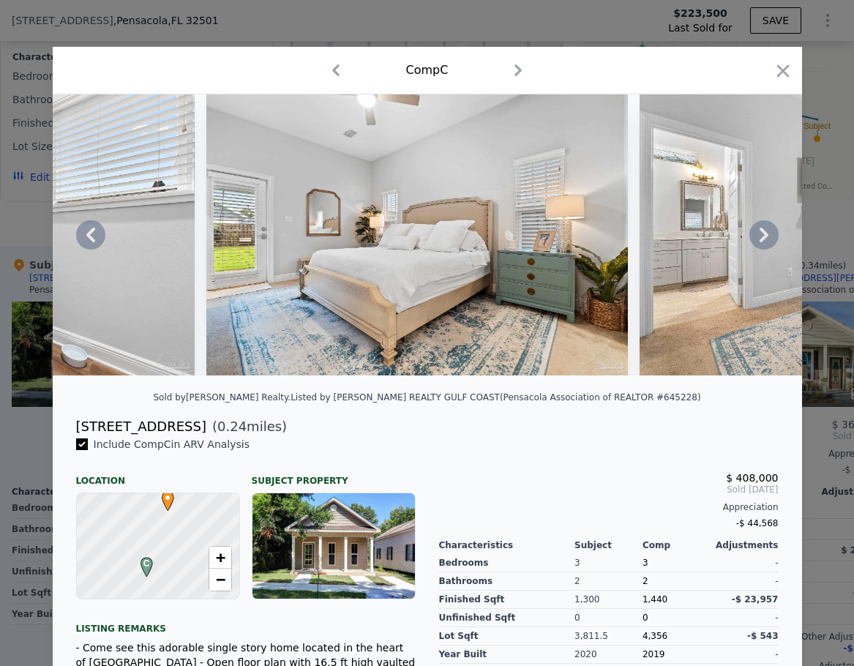
click at [756, 241] on icon at bounding box center [763, 234] width 29 height 29
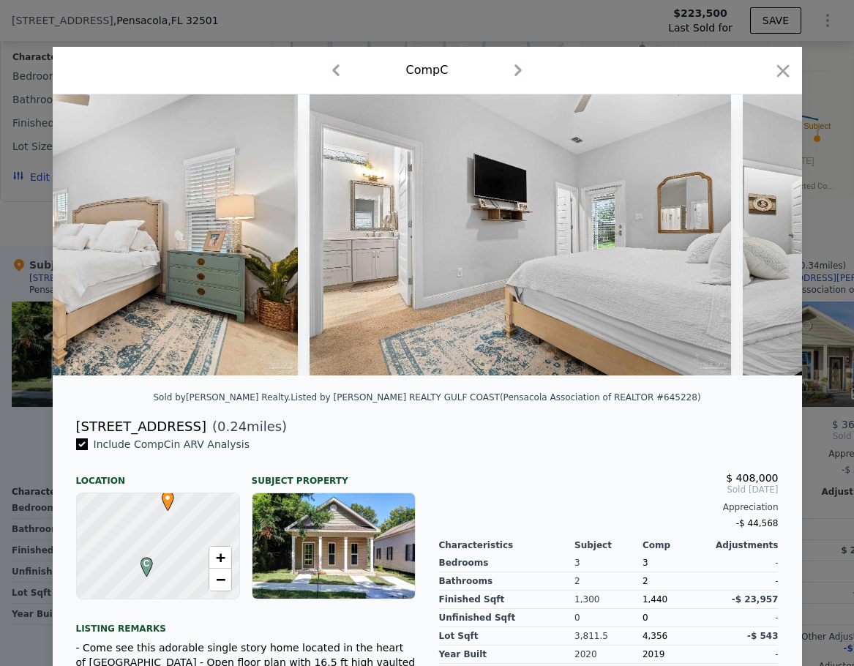
scroll to position [0, 8431]
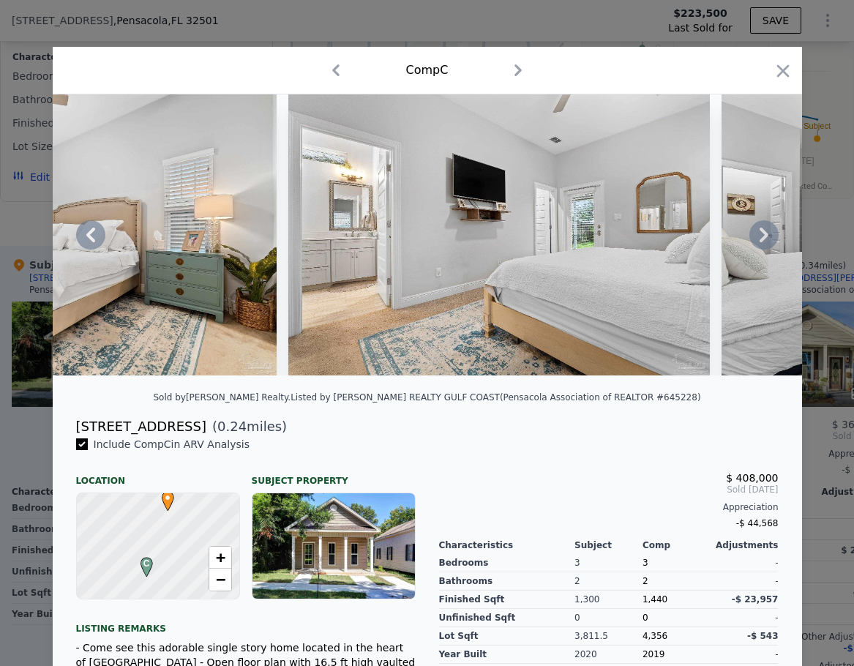
click at [756, 241] on icon at bounding box center [763, 234] width 29 height 29
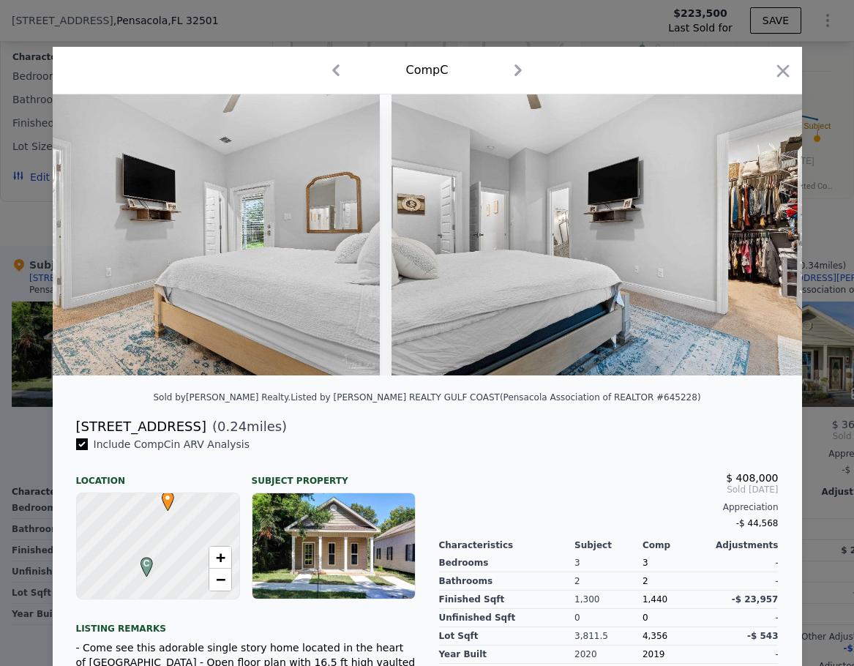
scroll to position [0, 8782]
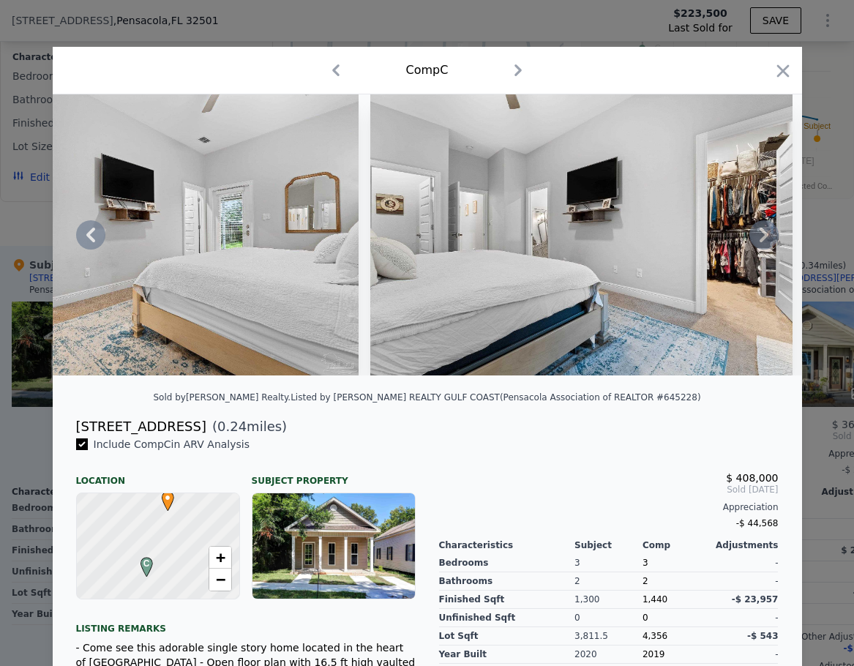
click at [756, 240] on icon at bounding box center [763, 234] width 29 height 29
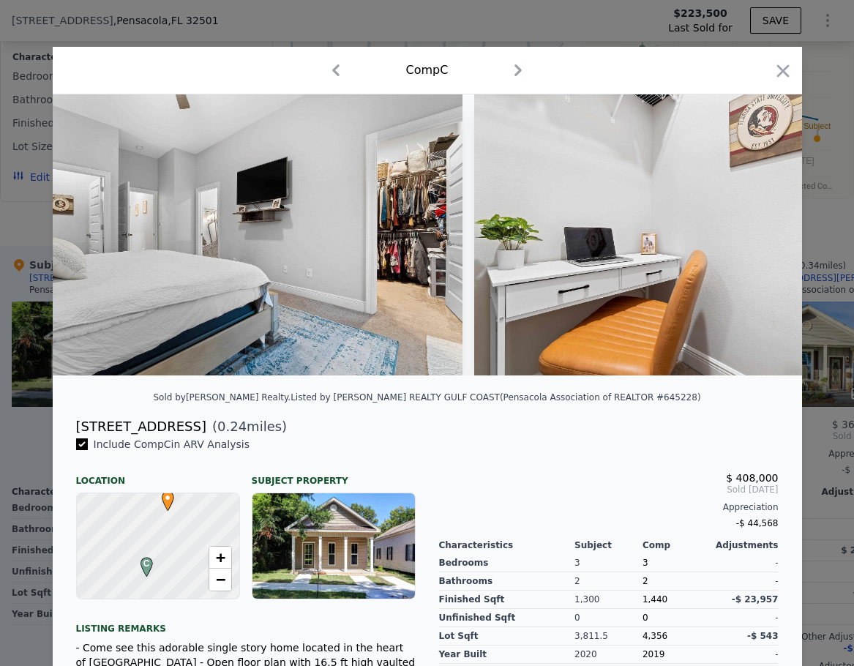
scroll to position [0, 9133]
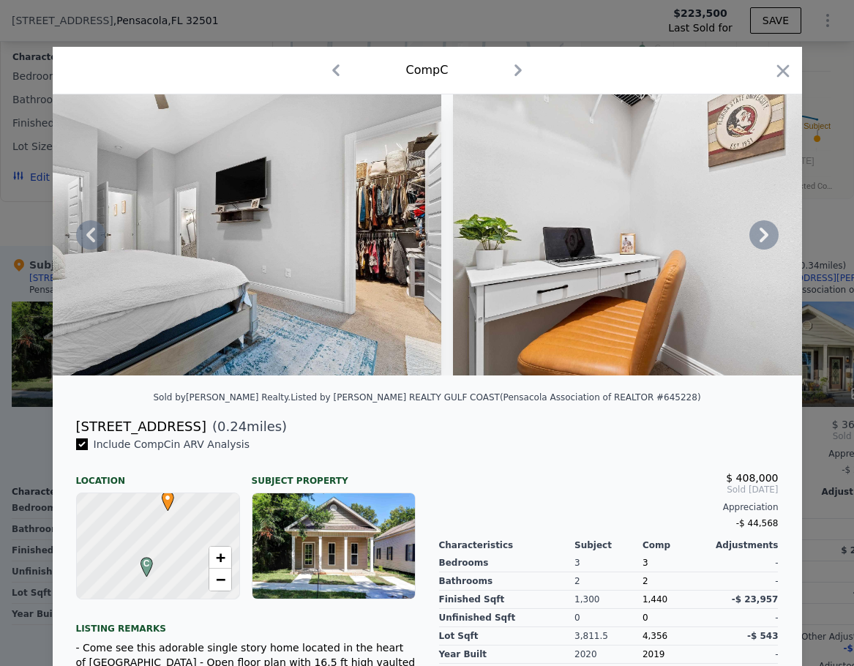
click at [756, 240] on icon at bounding box center [763, 234] width 29 height 29
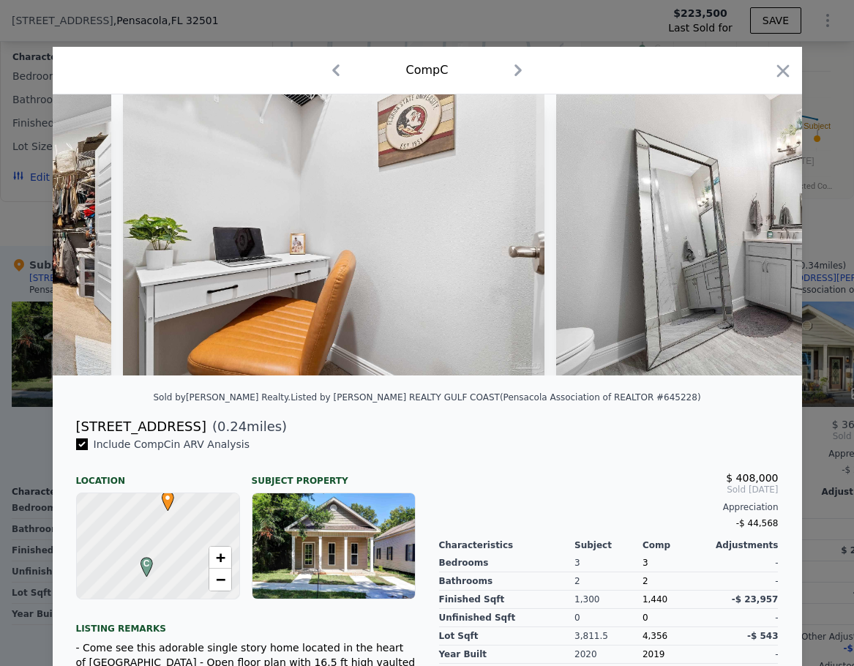
scroll to position [0, 9484]
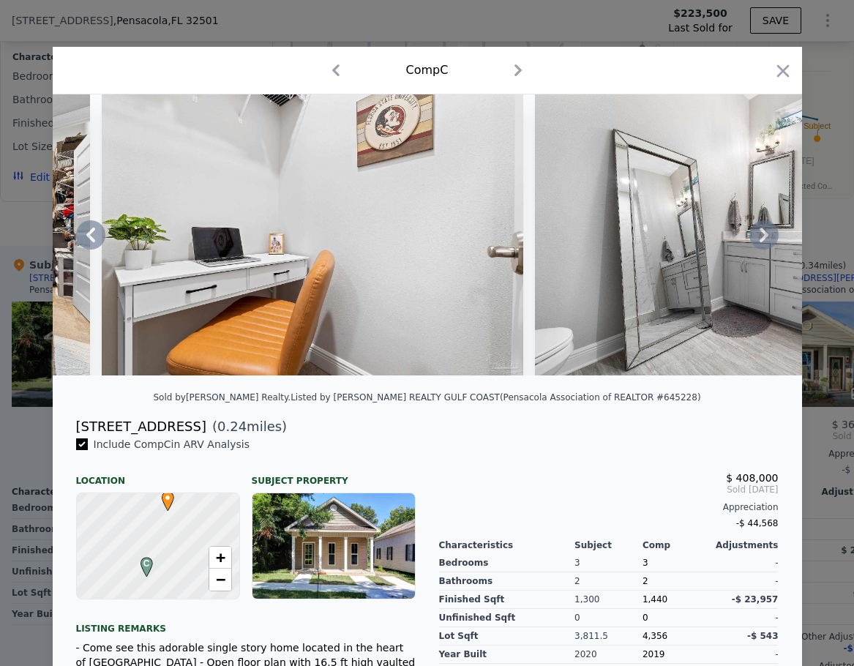
click at [756, 240] on icon at bounding box center [763, 234] width 29 height 29
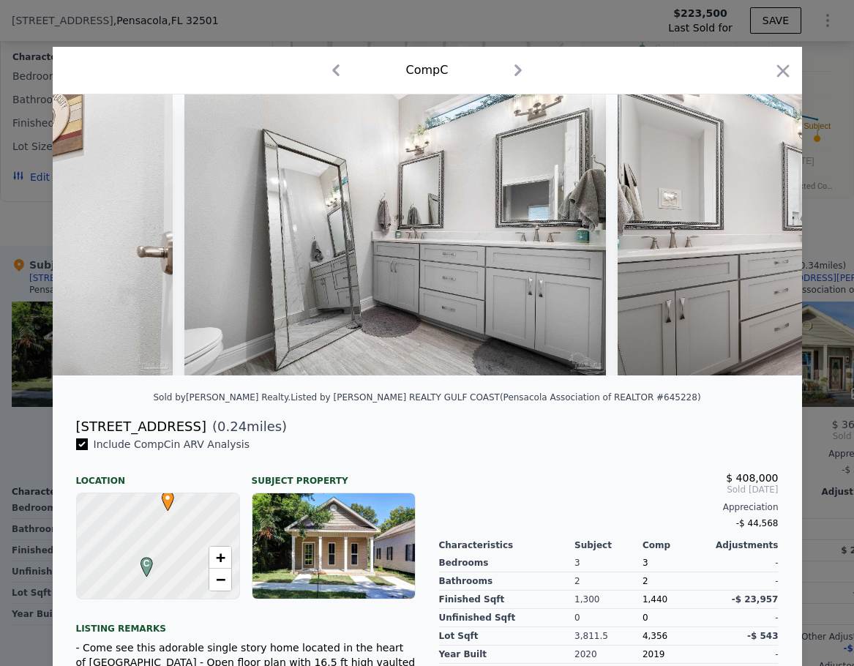
scroll to position [0, 9836]
click at [787, 67] on icon "button" at bounding box center [783, 71] width 20 height 20
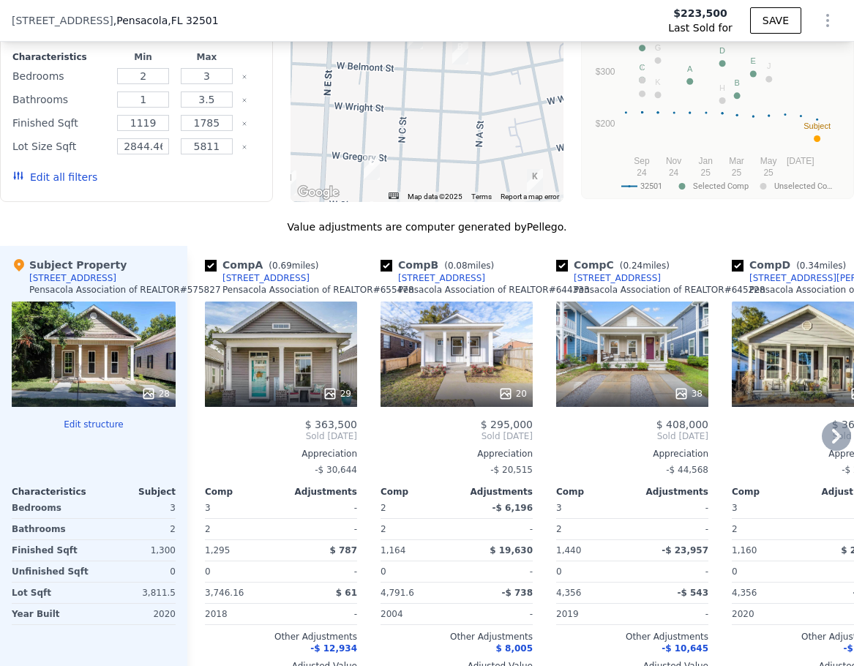
click at [832, 442] on icon at bounding box center [836, 436] width 9 height 15
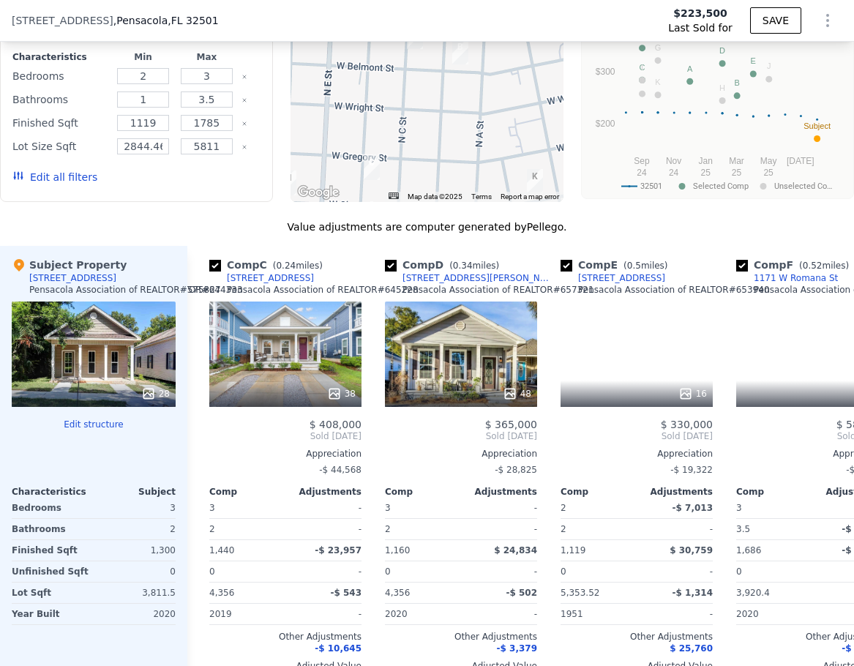
scroll to position [0, 351]
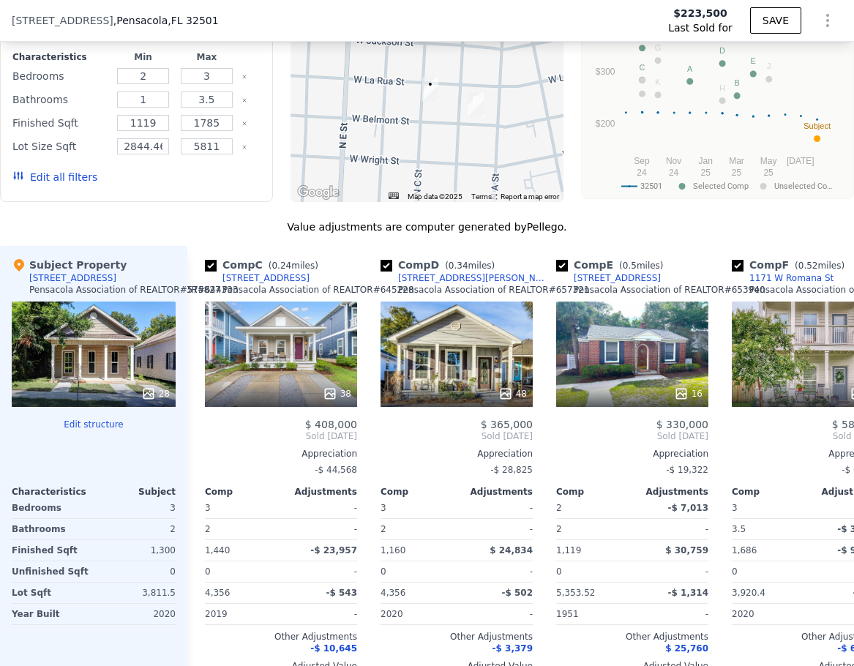
drag, startPoint x: 452, startPoint y: 129, endPoint x: 467, endPoint y: 184, distance: 57.7
click at [467, 184] on div at bounding box center [427, 85] width 273 height 234
click at [468, 116] on img "712 W Belmont St" at bounding box center [476, 104] width 16 height 25
click at [204, 451] on icon at bounding box center [204, 436] width 29 height 29
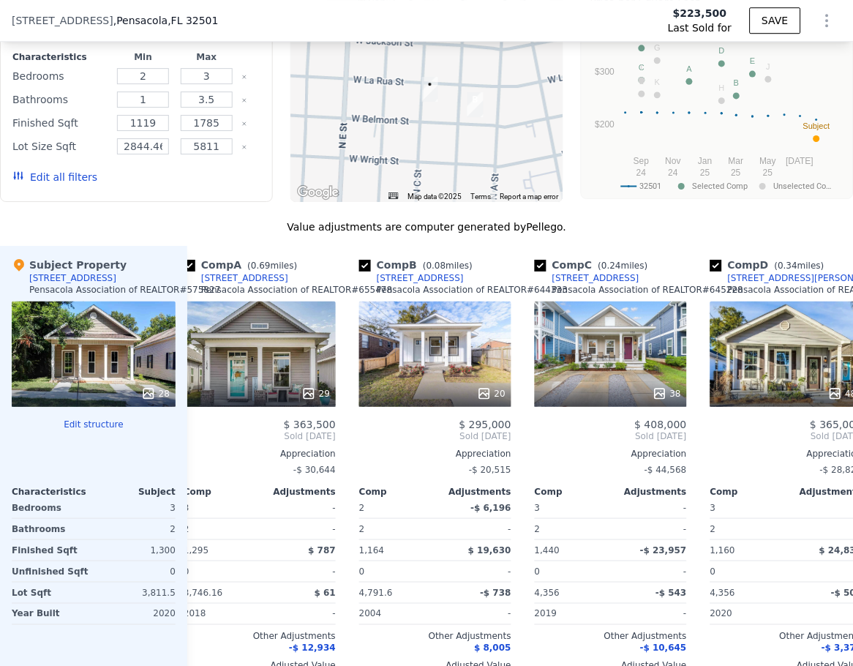
scroll to position [0, 0]
